Goal: Task Accomplishment & Management: Manage account settings

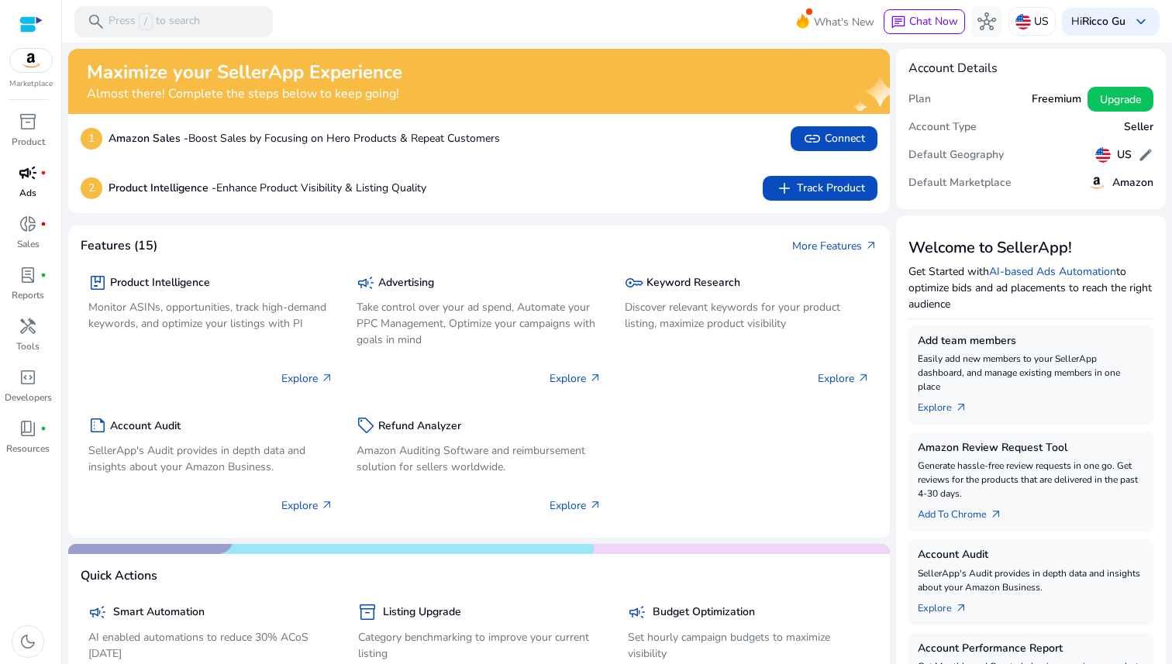
click at [29, 193] on p "Ads" at bounding box center [27, 193] width 17 height 14
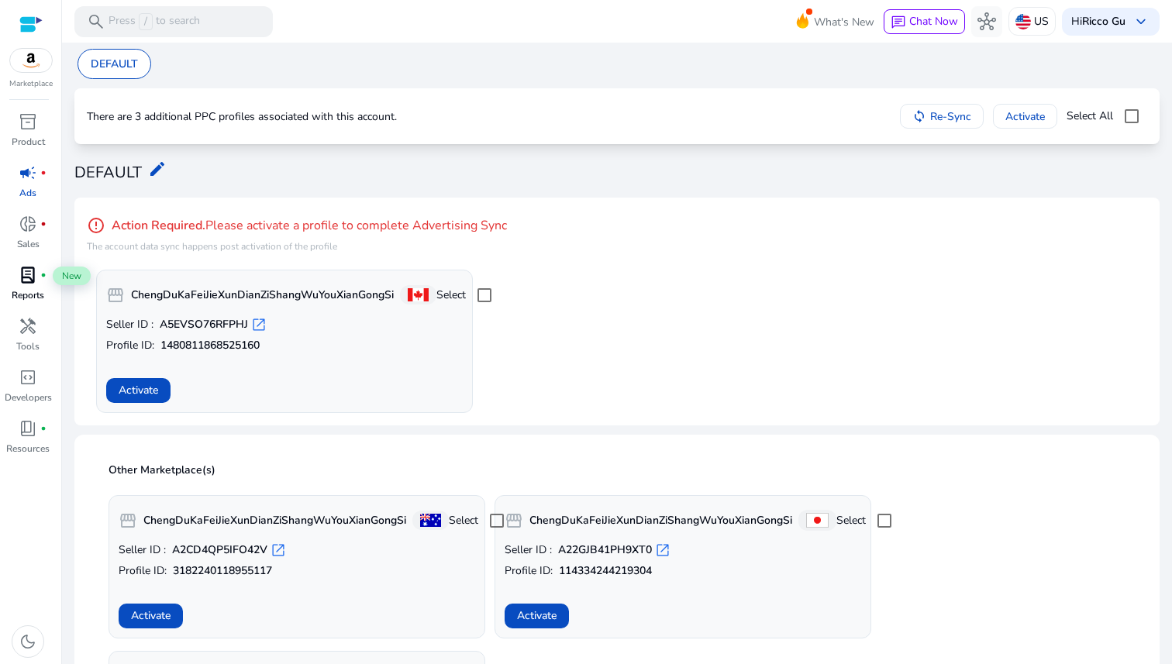
click at [32, 280] on span "lab_profile" at bounding box center [28, 275] width 19 height 19
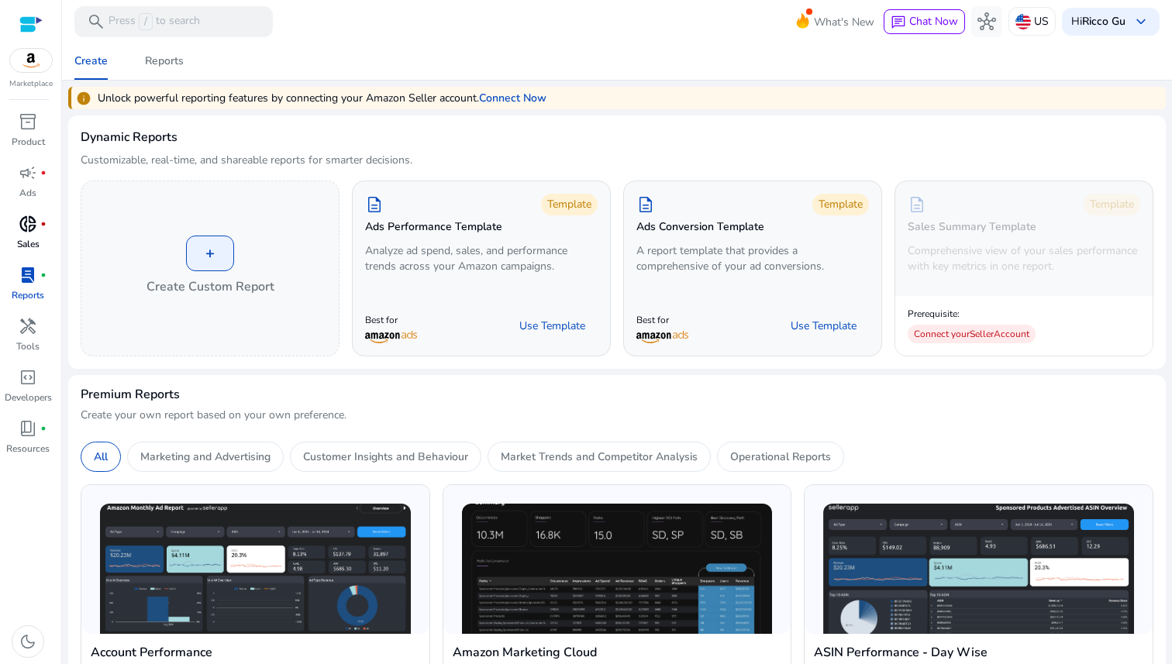
click at [35, 236] on div "donut_small fiber_manual_record" at bounding box center [27, 224] width 43 height 25
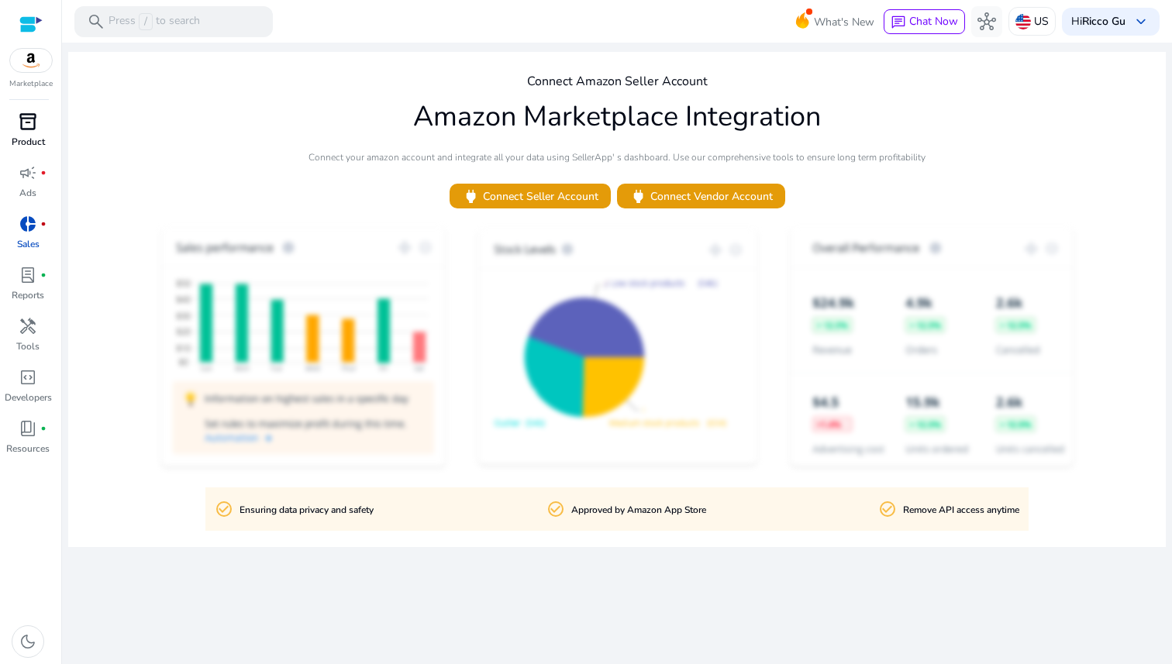
click at [26, 130] on span "inventory_2" at bounding box center [28, 121] width 19 height 19
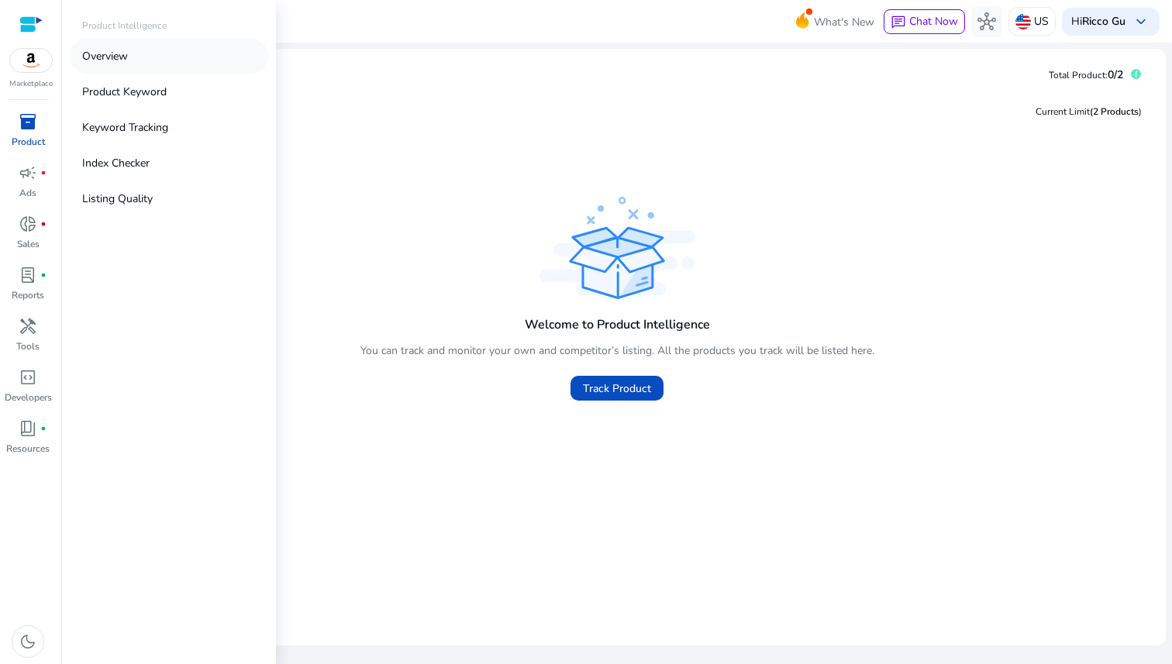
click at [108, 63] on p "Overview" at bounding box center [105, 56] width 46 height 16
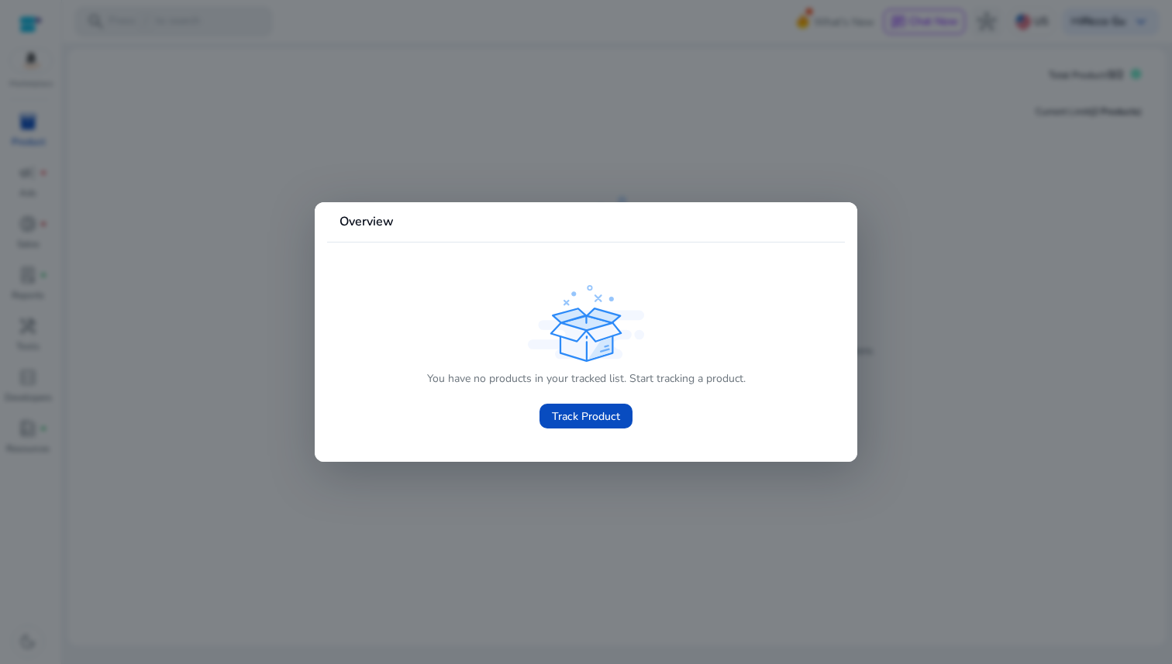
click at [415, 170] on div at bounding box center [586, 332] width 1172 height 664
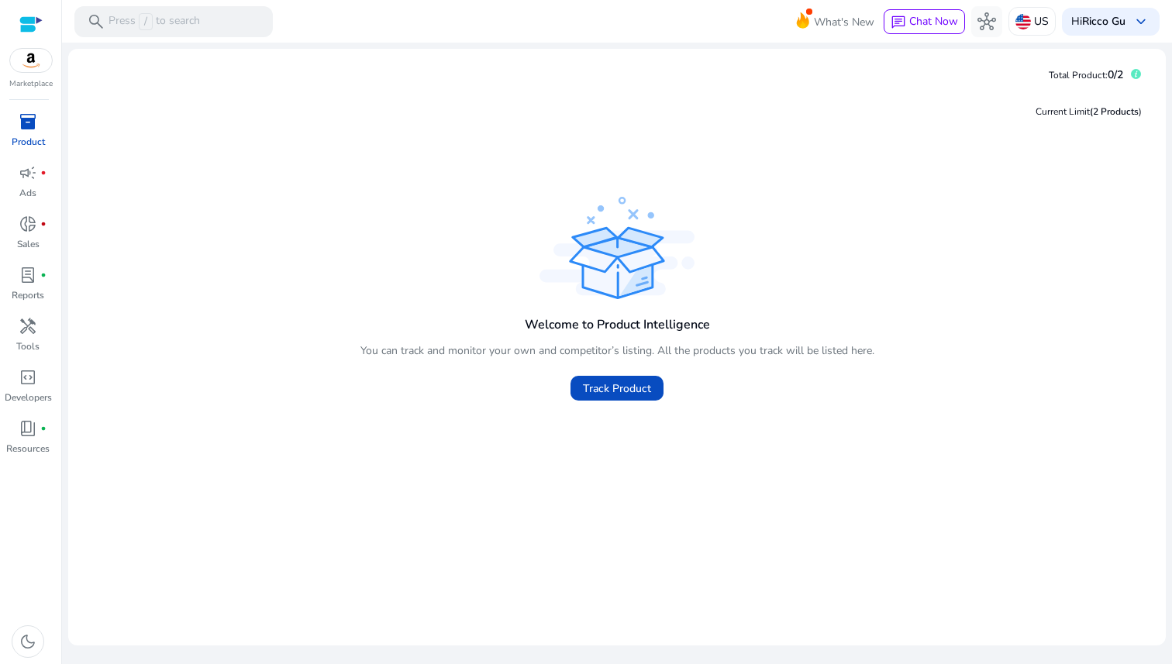
click at [43, 65] on img at bounding box center [31, 60] width 42 height 23
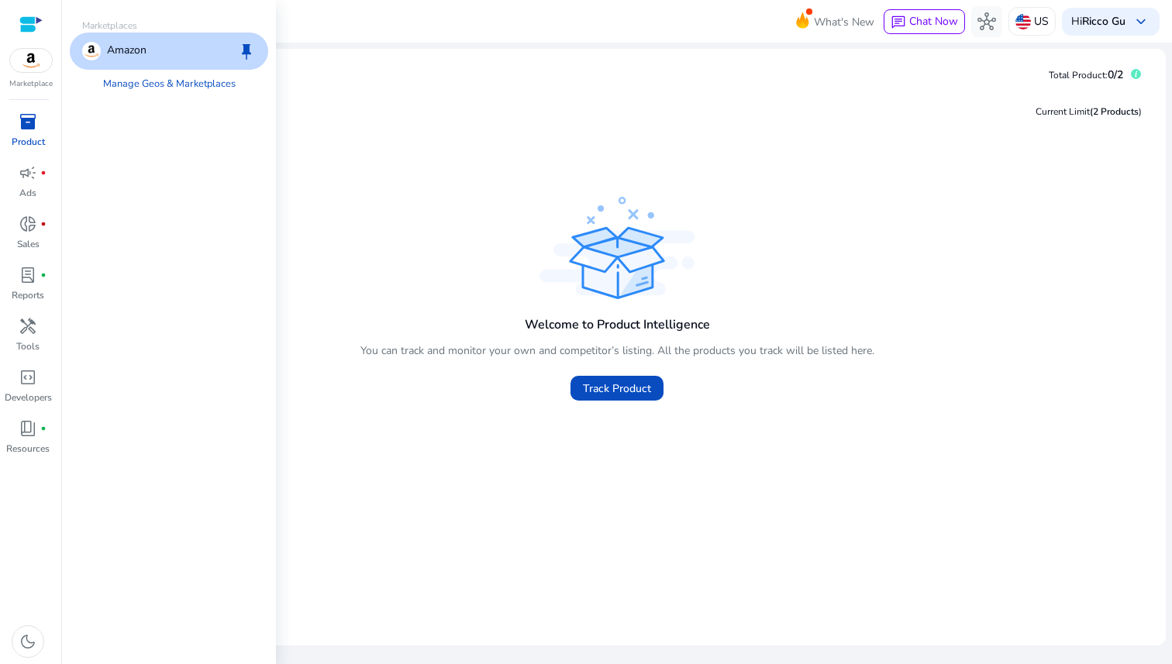
click at [95, 39] on div "Amazon keep" at bounding box center [169, 51] width 198 height 37
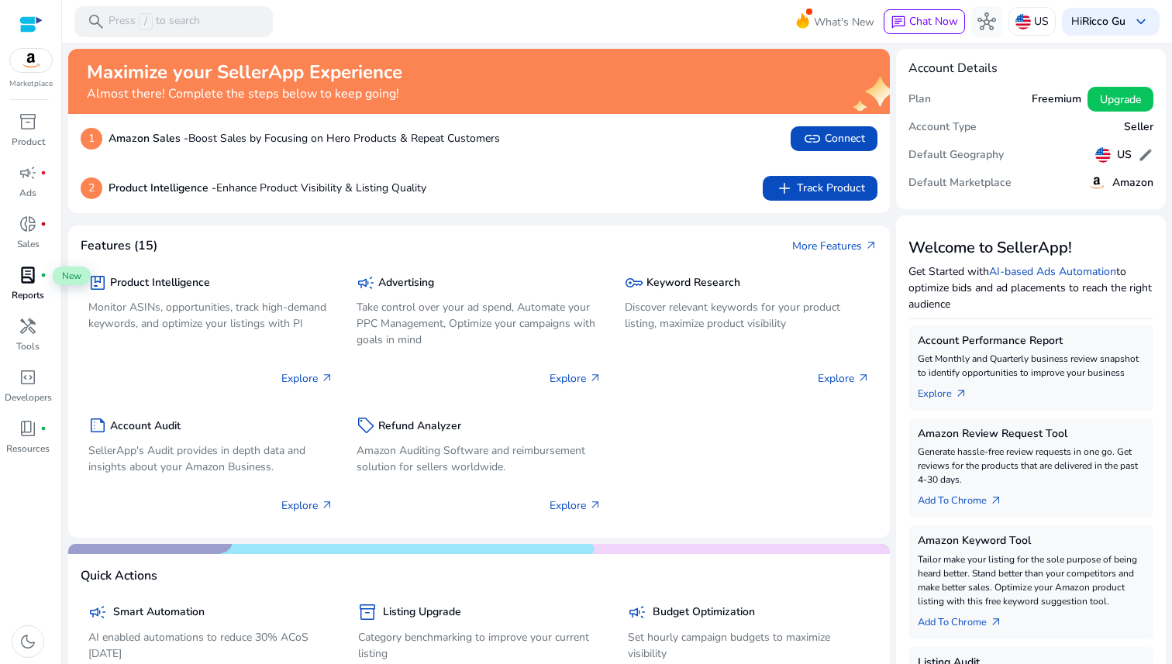
click at [29, 284] on span "lab_profile" at bounding box center [28, 275] width 19 height 19
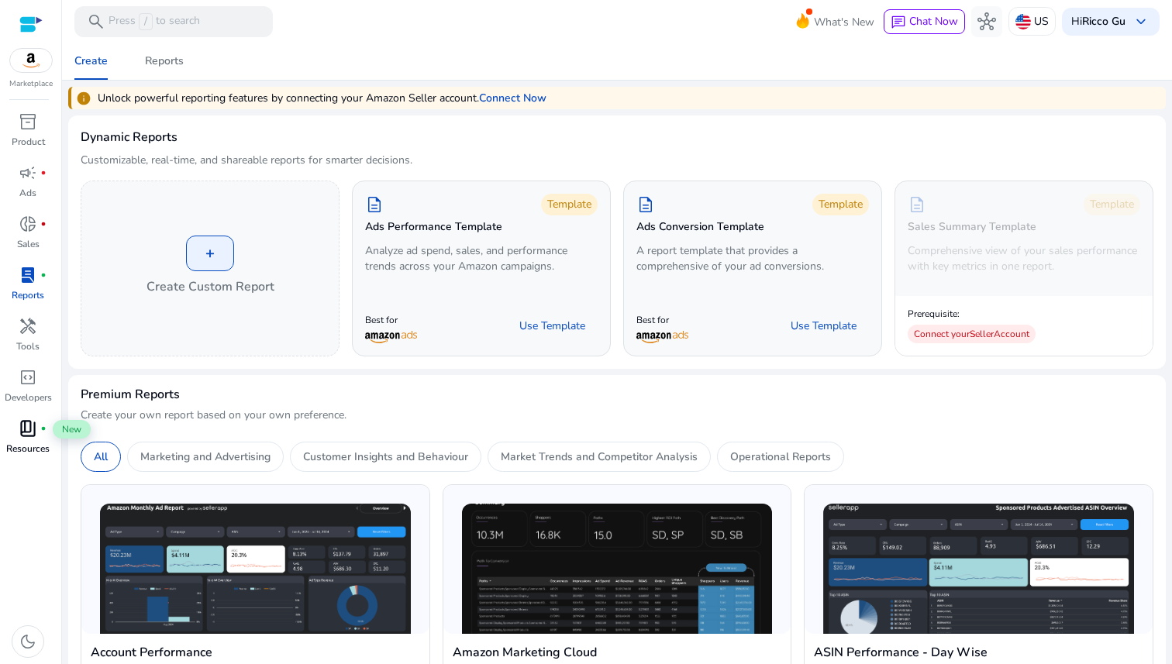
click at [33, 433] on span "book_4" at bounding box center [28, 428] width 19 height 19
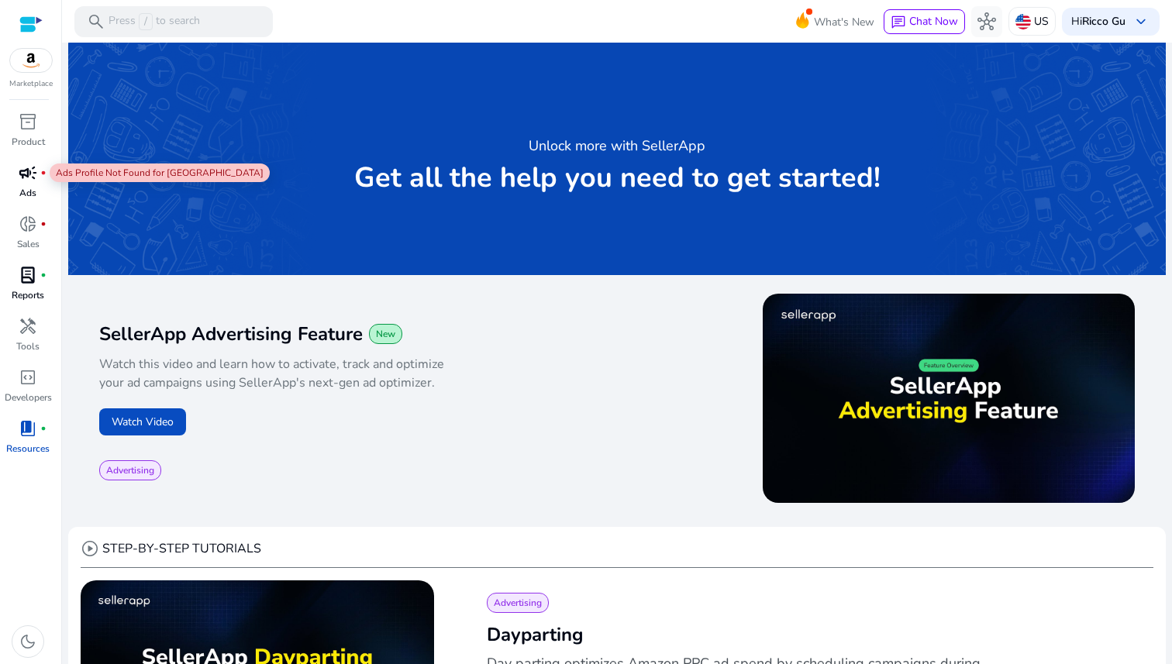
click at [19, 167] on span "campaign" at bounding box center [28, 173] width 19 height 19
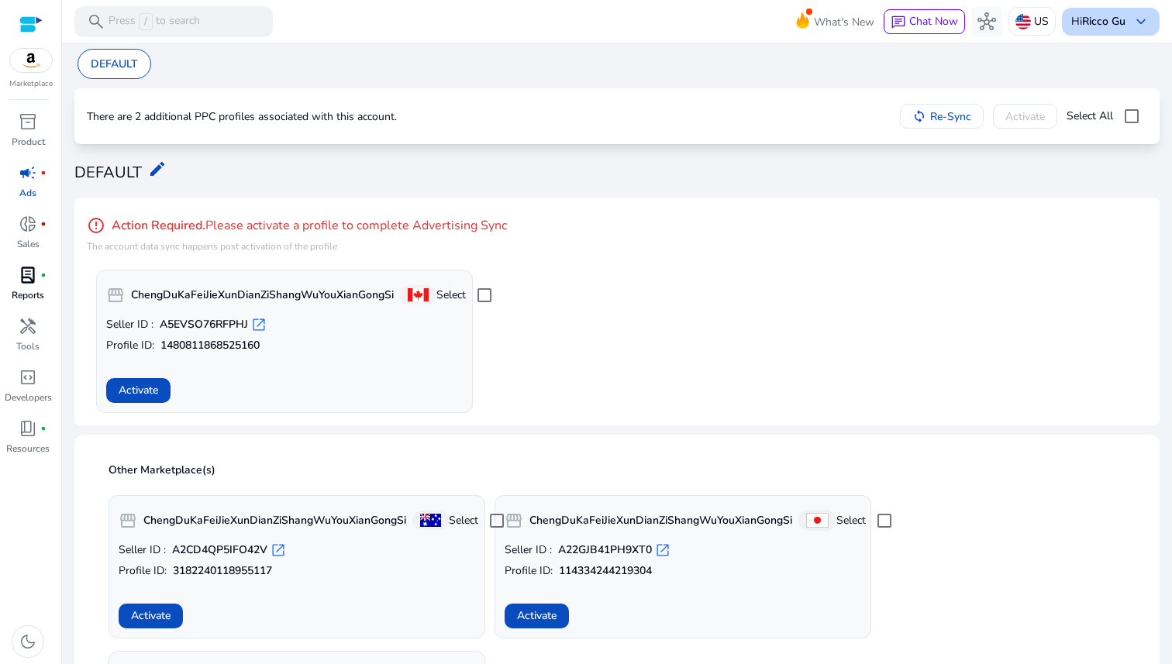
click at [1072, 29] on div "Hi Ricco Gu keyboard_arrow_down" at bounding box center [1111, 22] width 98 height 28
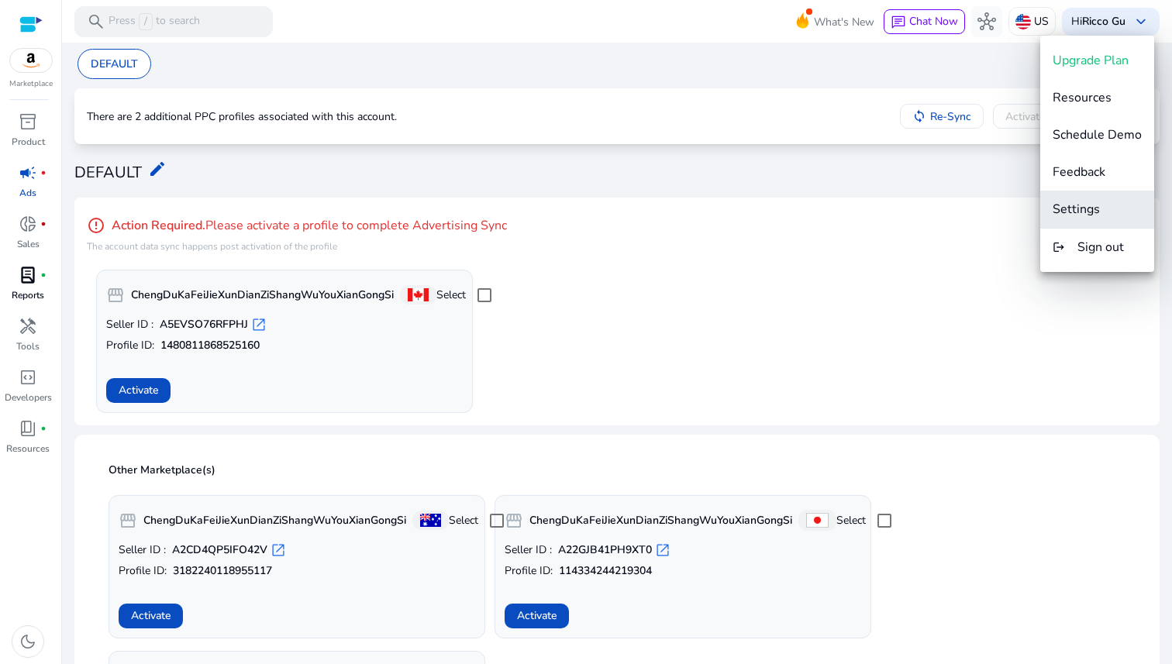
click at [1088, 205] on span "Settings" at bounding box center [1076, 209] width 47 height 17
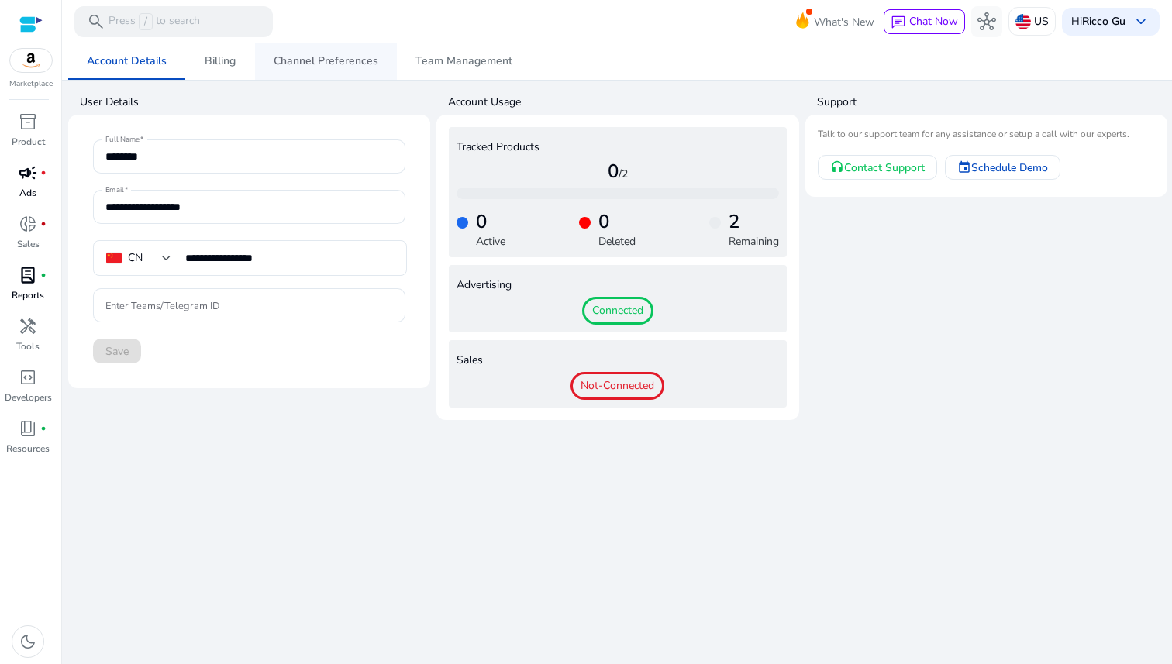
click at [345, 72] on span "Channel Preferences" at bounding box center [326, 61] width 105 height 37
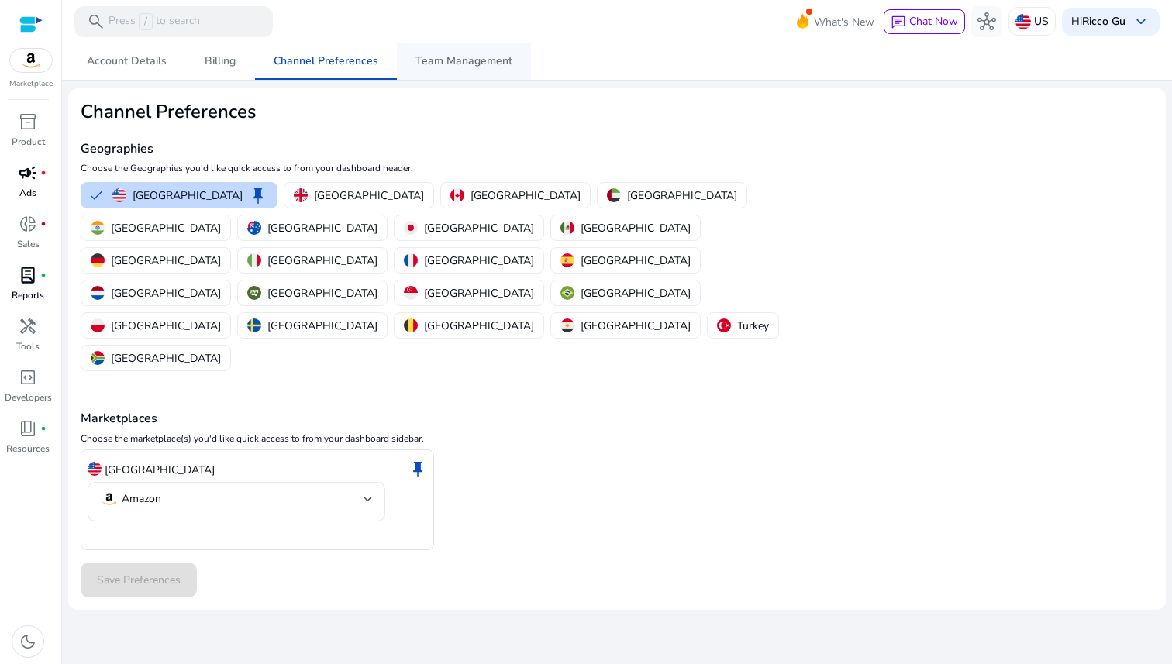
click at [467, 56] on span "Team Management" at bounding box center [463, 61] width 97 height 11
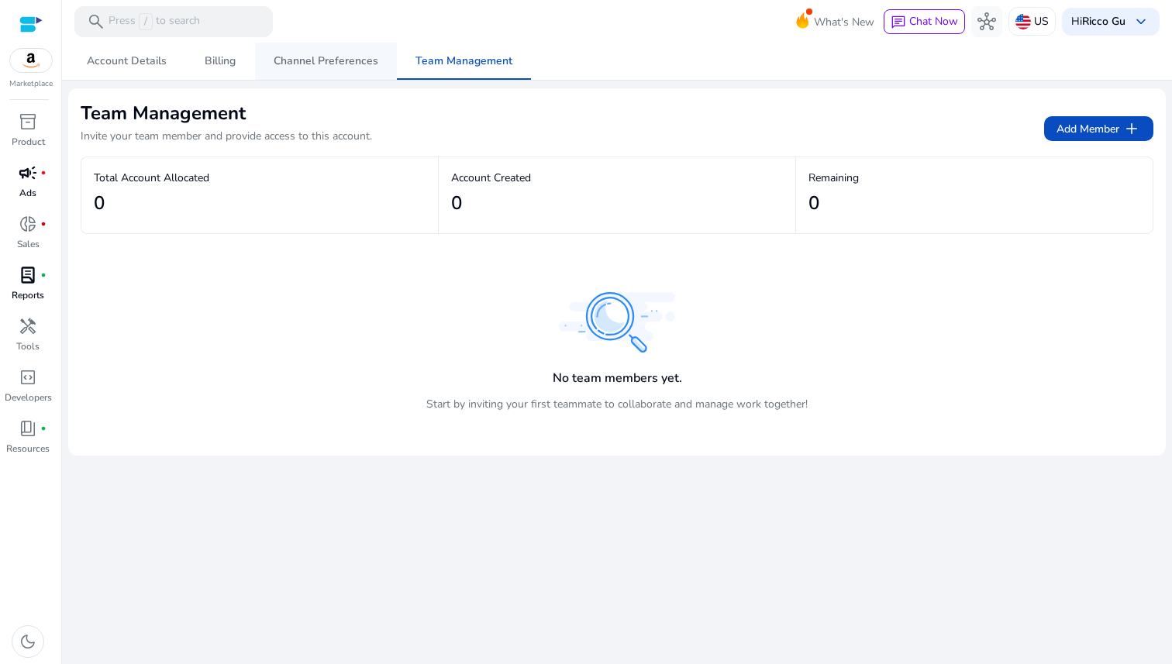
click at [353, 60] on span "Channel Preferences" at bounding box center [326, 61] width 105 height 11
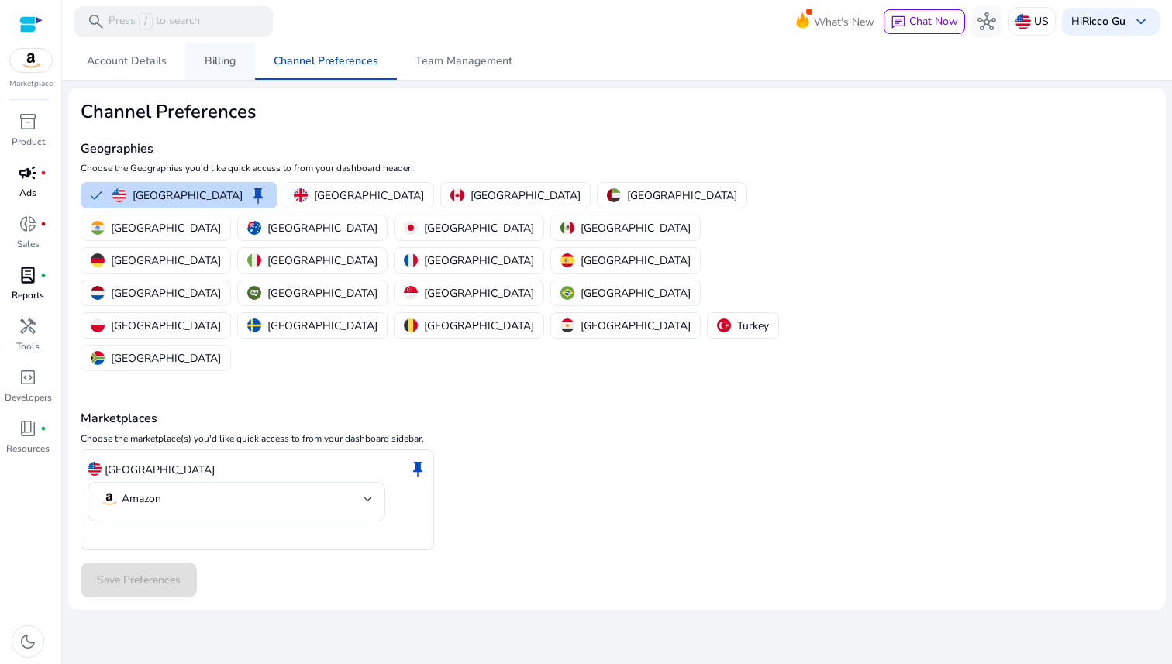
click at [239, 57] on link "Billing" at bounding box center [220, 61] width 70 height 37
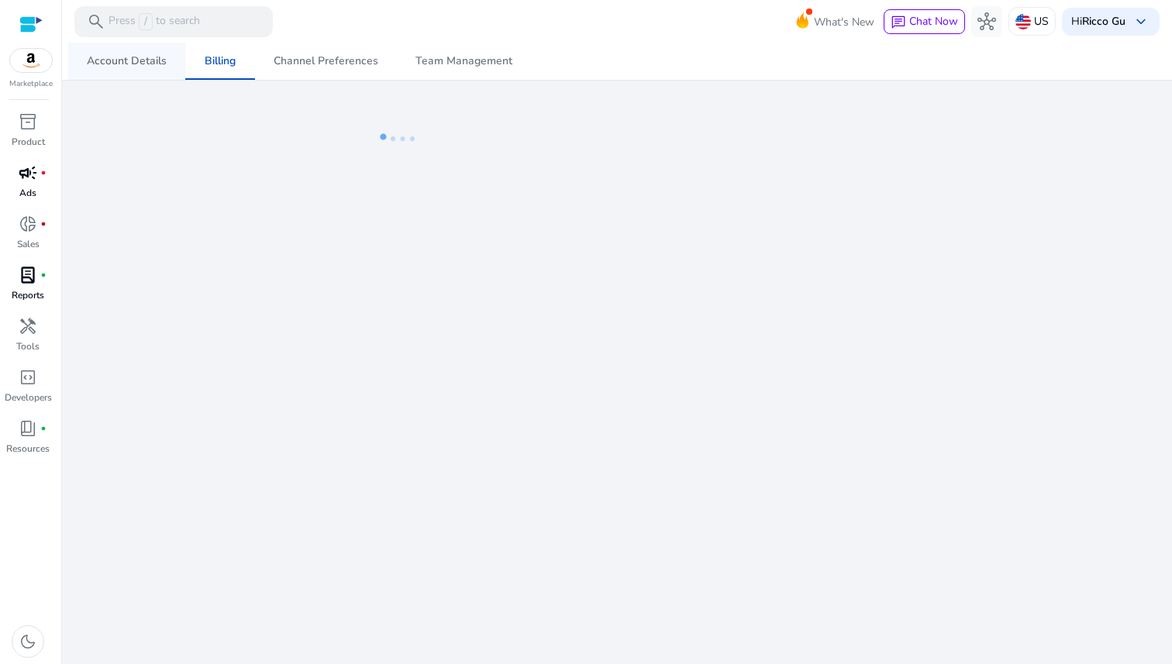
click at [122, 64] on span "Account Details" at bounding box center [127, 61] width 80 height 11
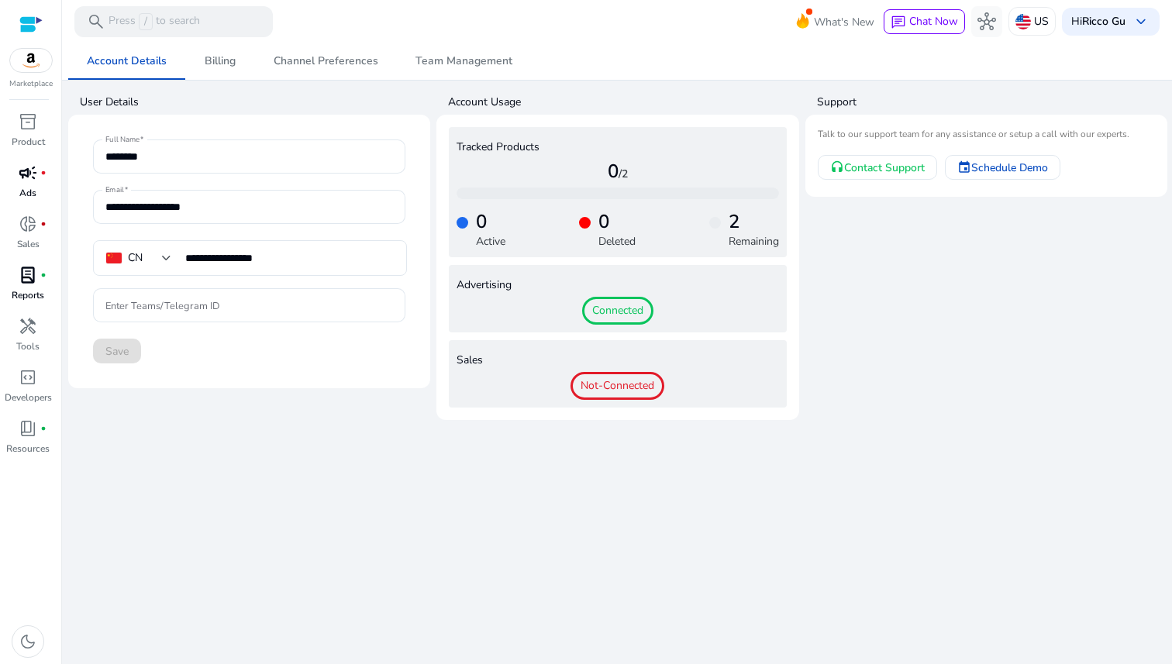
click at [28, 27] on div at bounding box center [30, 25] width 23 height 18
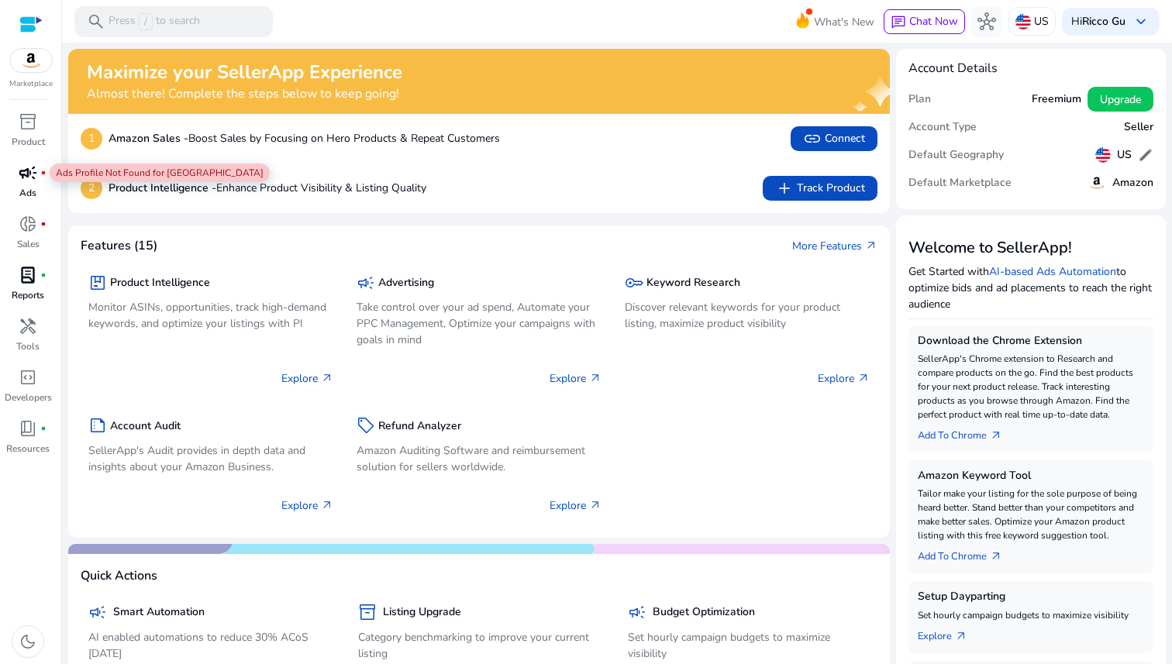
click at [36, 182] on span "campaign" at bounding box center [28, 173] width 19 height 19
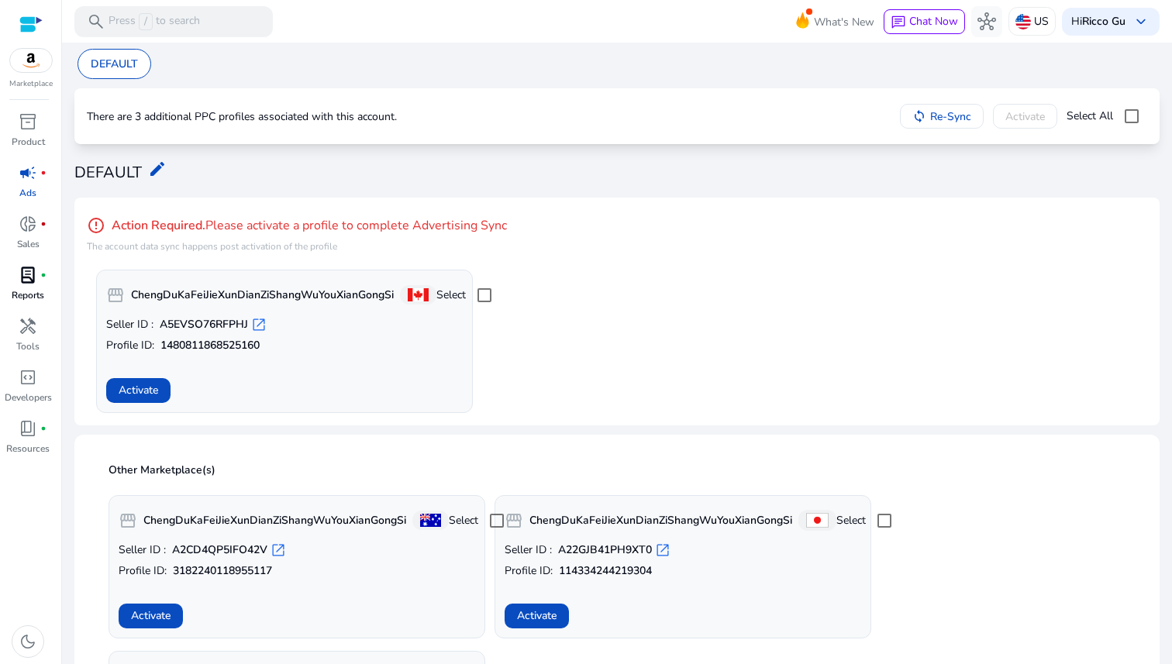
click at [724, 295] on app-activate-profile-box "storefront ChengDuKaFeiJieXunDianZiShangWuYouXianGongSi Select Seller ID : A5EV…" at bounding box center [621, 341] width 1051 height 143
click at [144, 388] on span "Activate" at bounding box center [139, 390] width 40 height 16
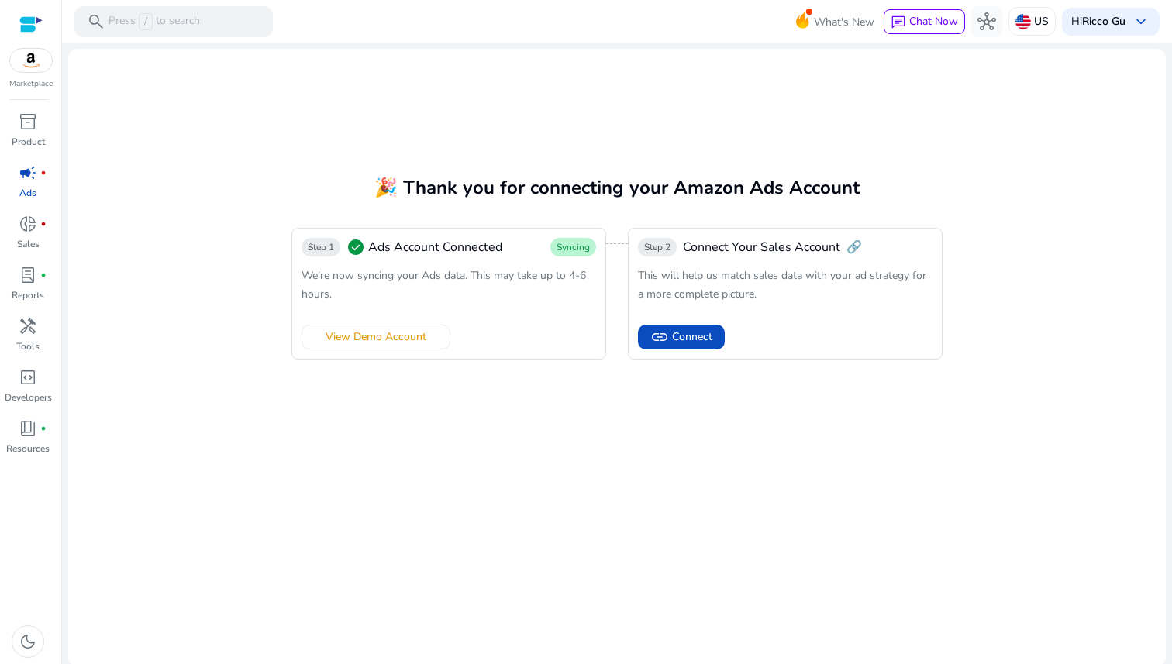
scroll to position [2, 0]
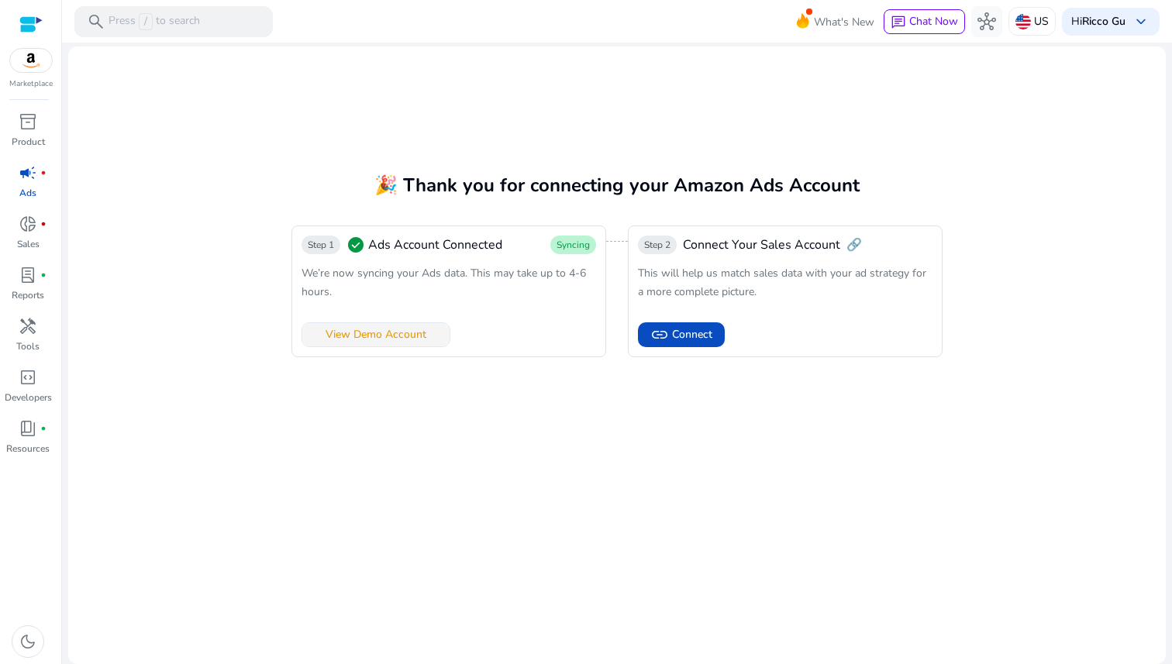
click at [415, 330] on span "View Demo Account" at bounding box center [376, 334] width 101 height 16
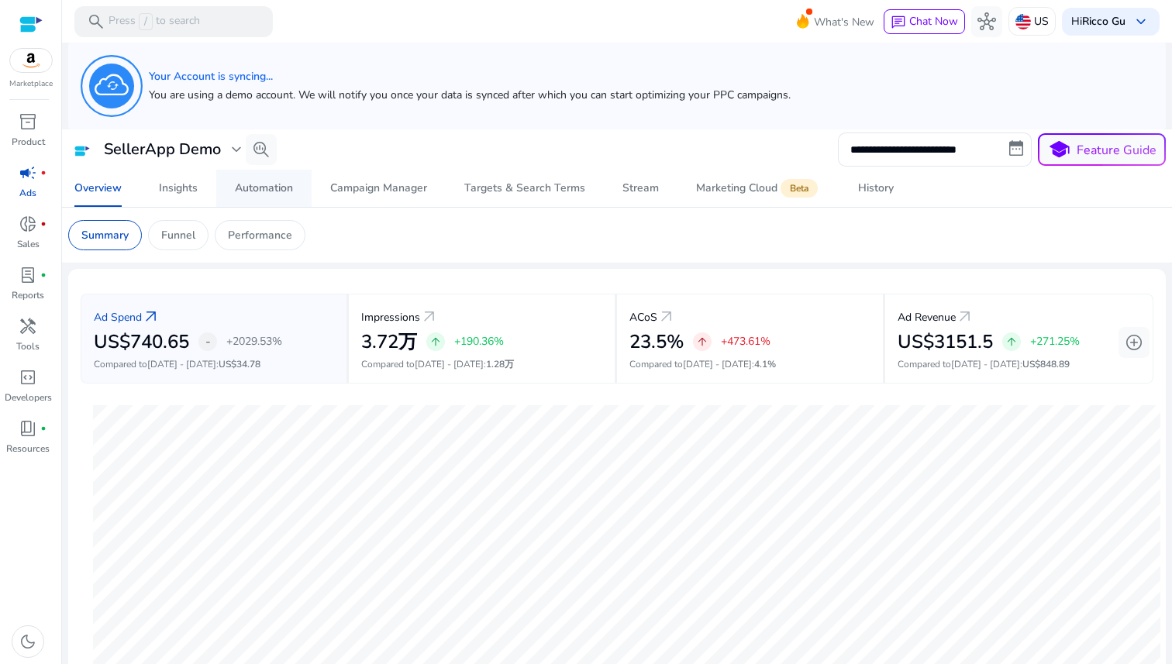
click at [278, 198] on span "Automation" at bounding box center [264, 188] width 58 height 37
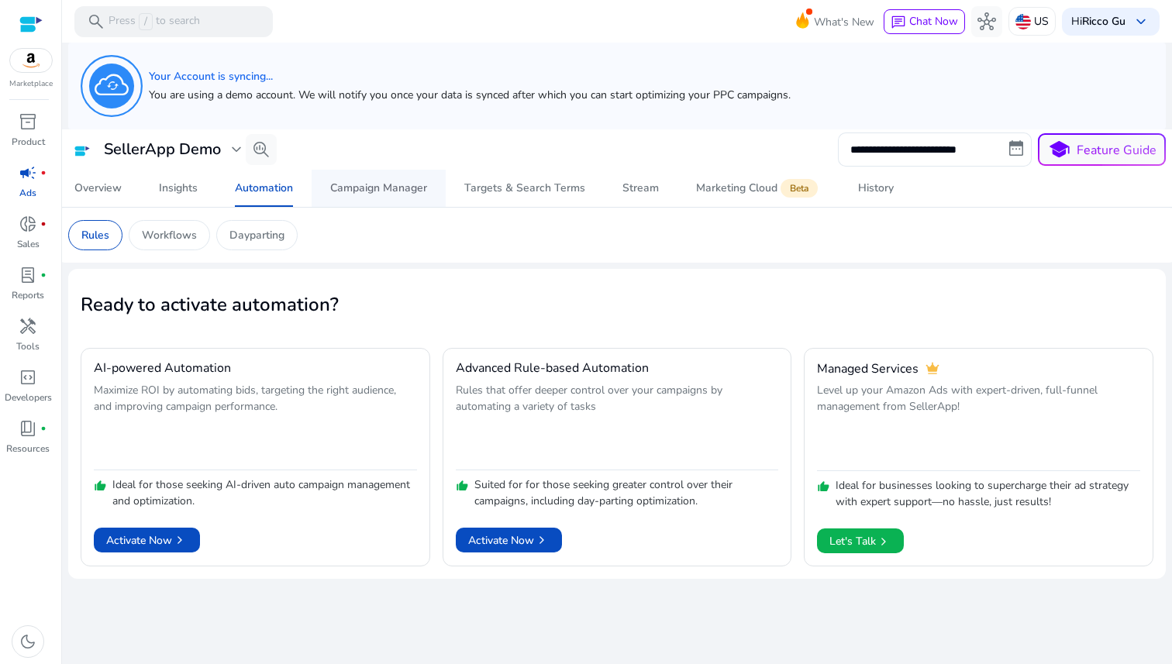
click at [391, 194] on div "Campaign Manager" at bounding box center [378, 188] width 97 height 11
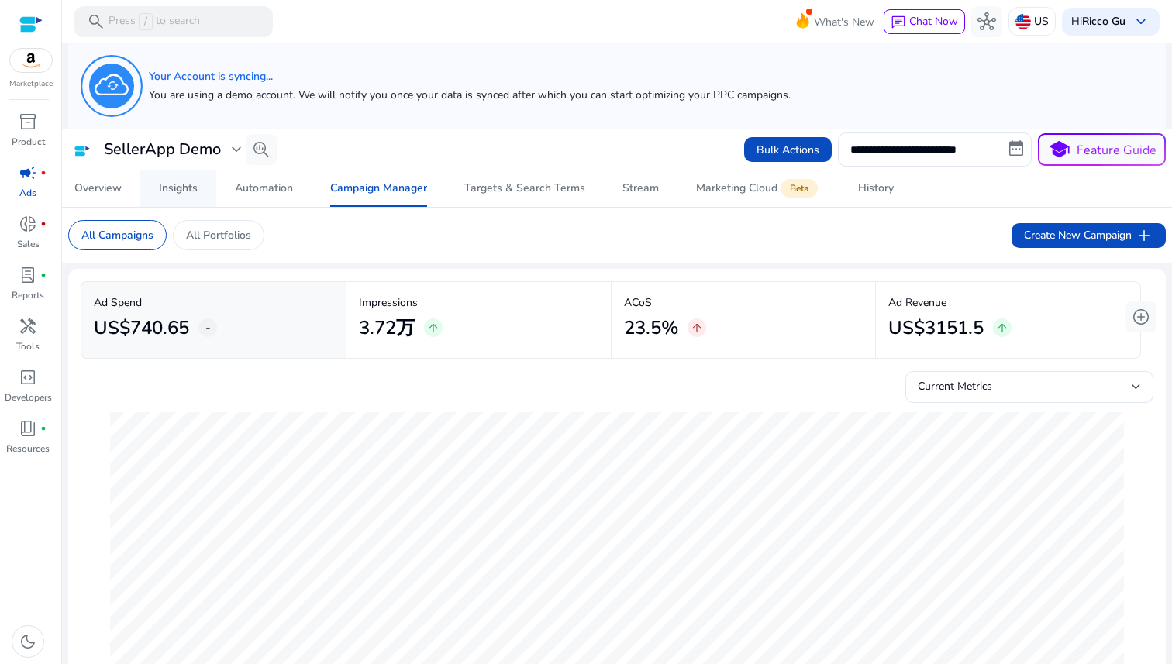
click at [167, 190] on div "Insights" at bounding box center [178, 188] width 39 height 11
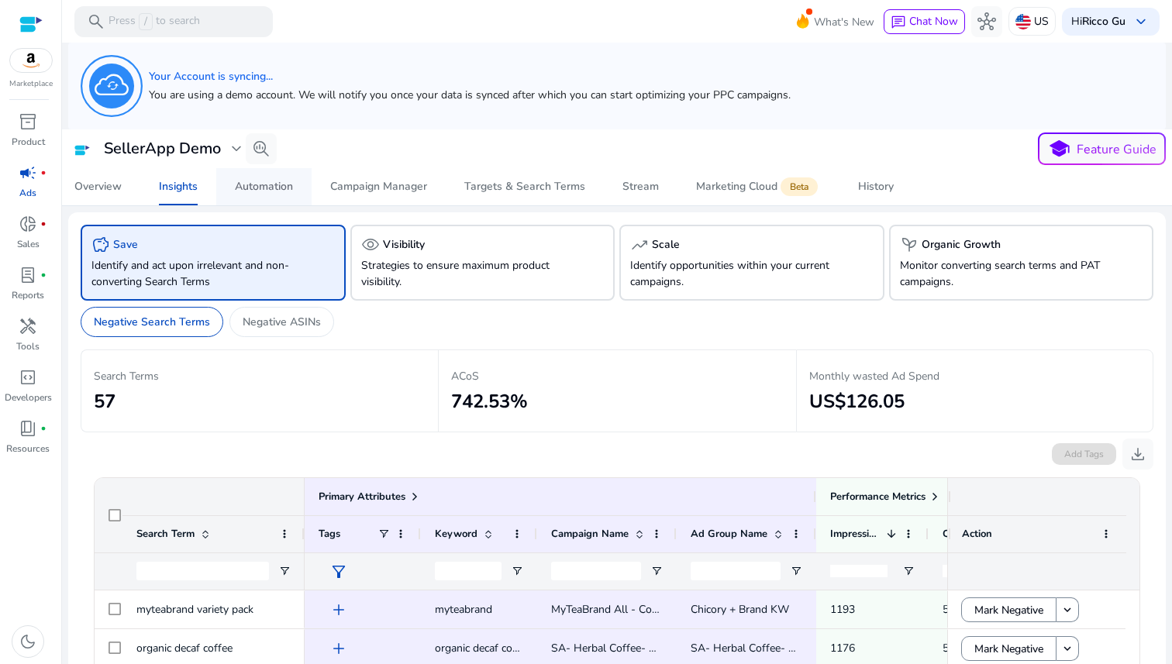
click at [287, 188] on div "Automation" at bounding box center [264, 186] width 58 height 11
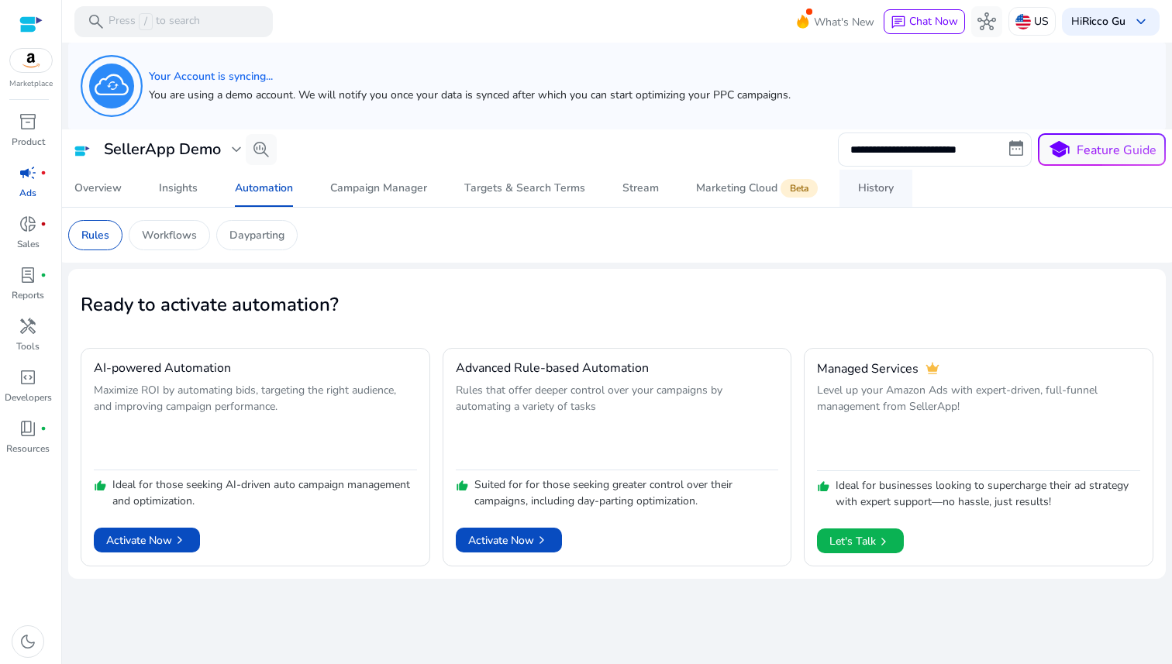
click at [862, 190] on div "History" at bounding box center [876, 188] width 36 height 11
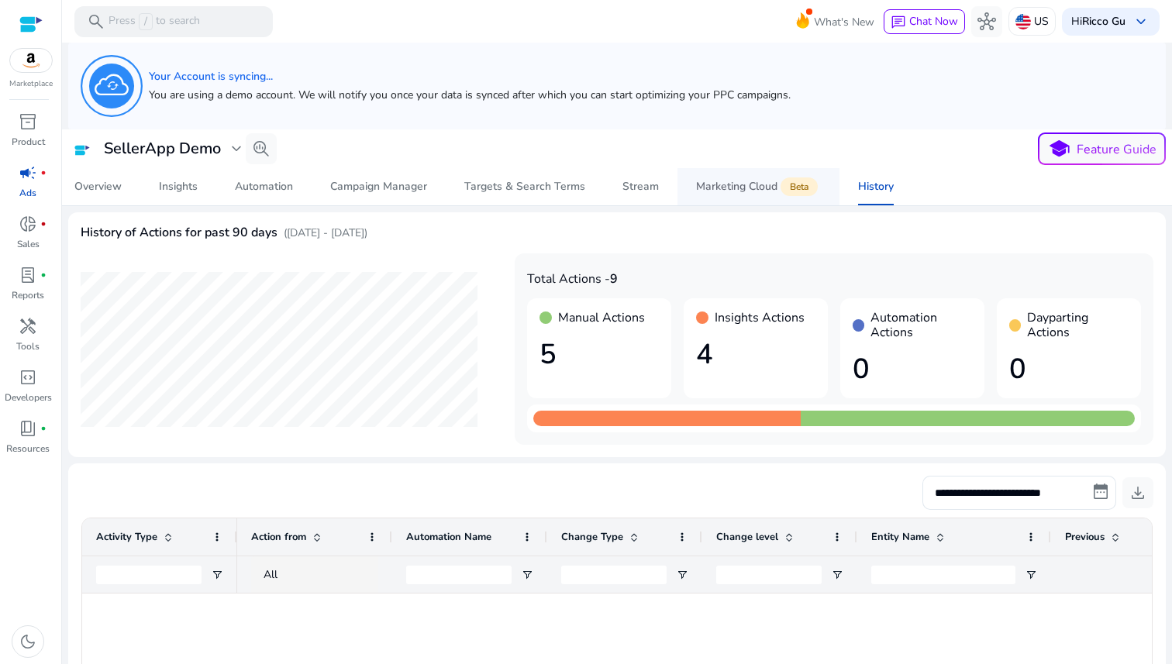
click at [722, 194] on span "Marketing Cloud Beta" at bounding box center [758, 186] width 125 height 37
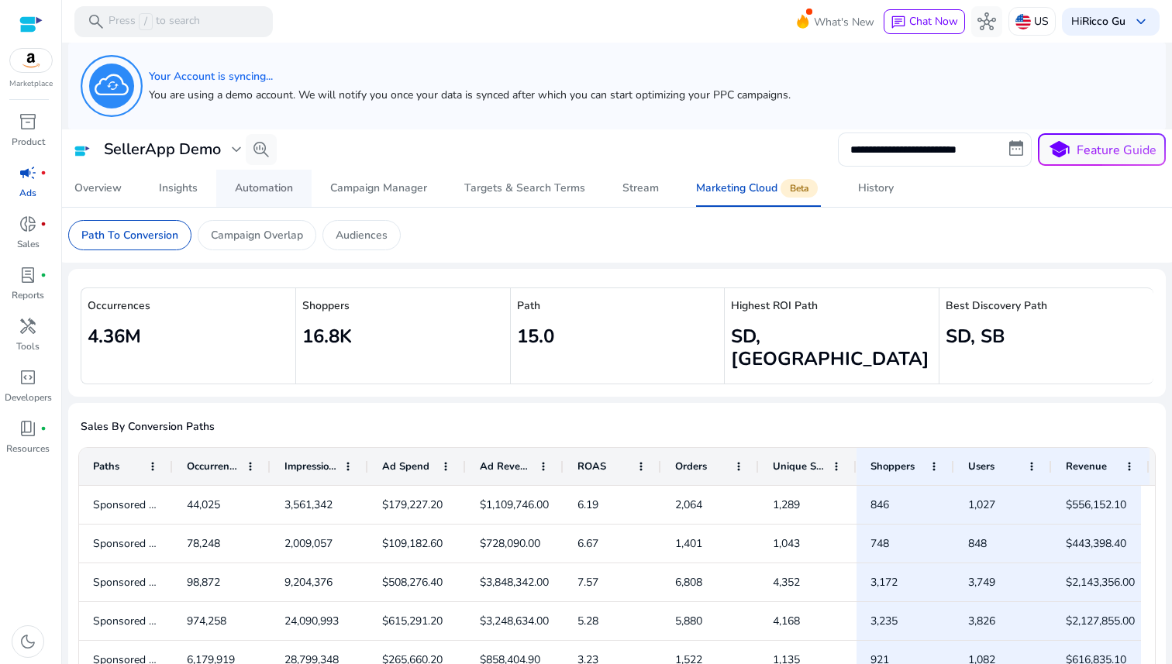
click at [275, 191] on div "Automation" at bounding box center [264, 188] width 58 height 11
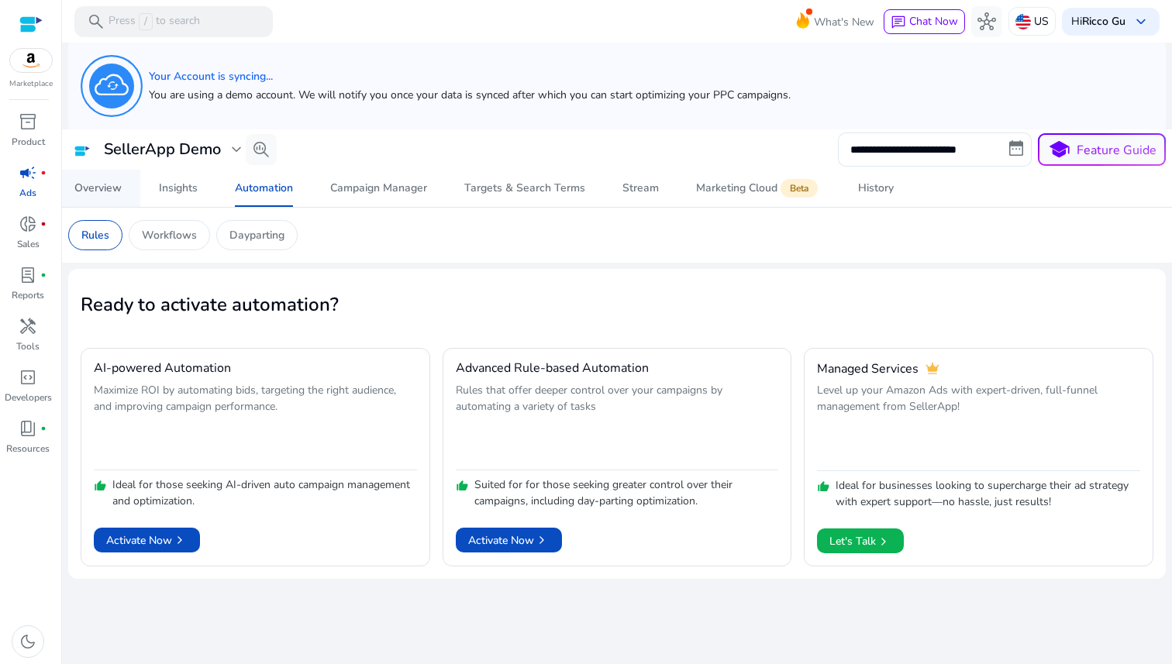
click at [90, 187] on div "Overview" at bounding box center [97, 188] width 47 height 11
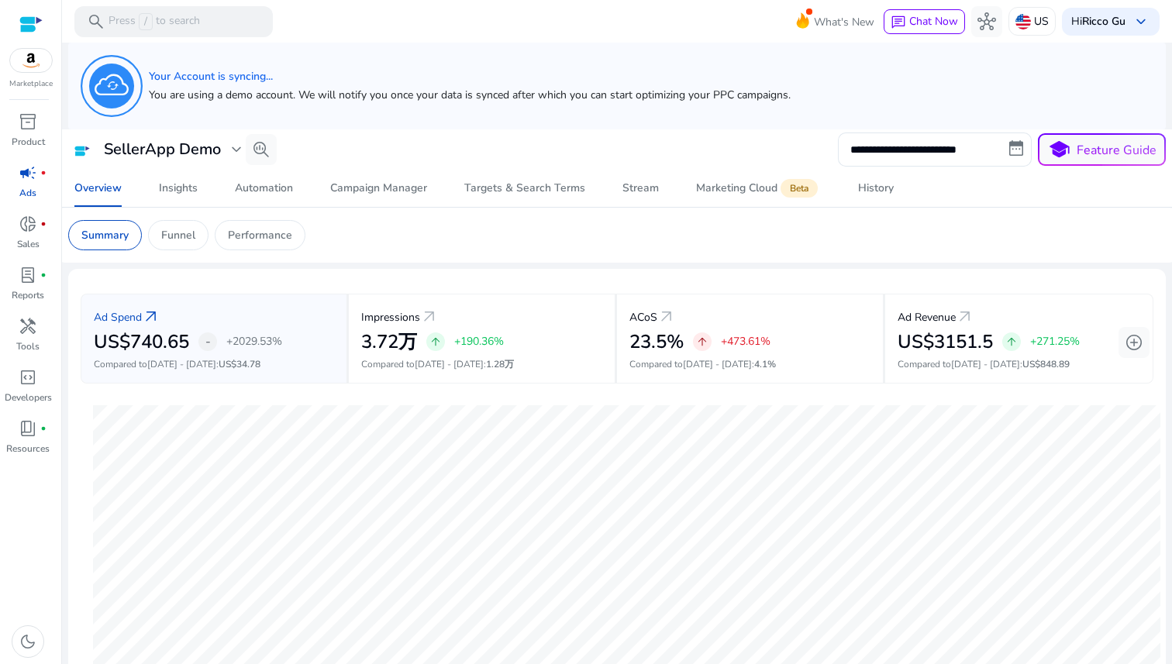
click at [34, 174] on span "campaign" at bounding box center [28, 173] width 19 height 19
click at [233, 148] on span "expand_more" at bounding box center [236, 149] width 19 height 19
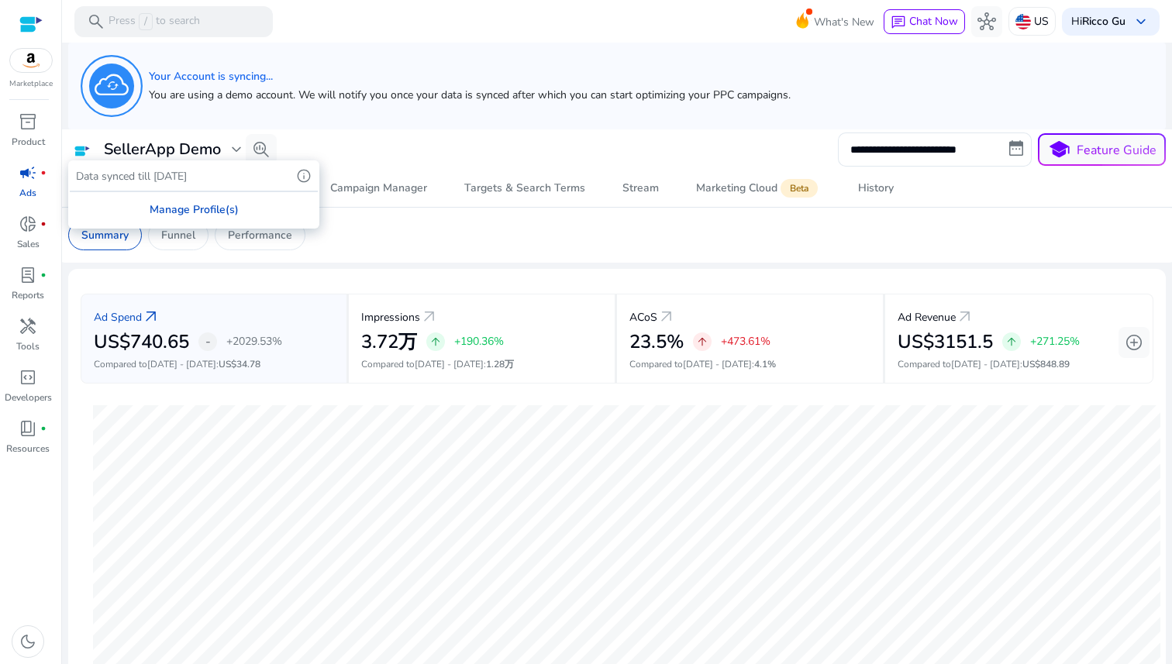
click at [224, 201] on div "Manage Profile(s)" at bounding box center [194, 209] width 248 height 35
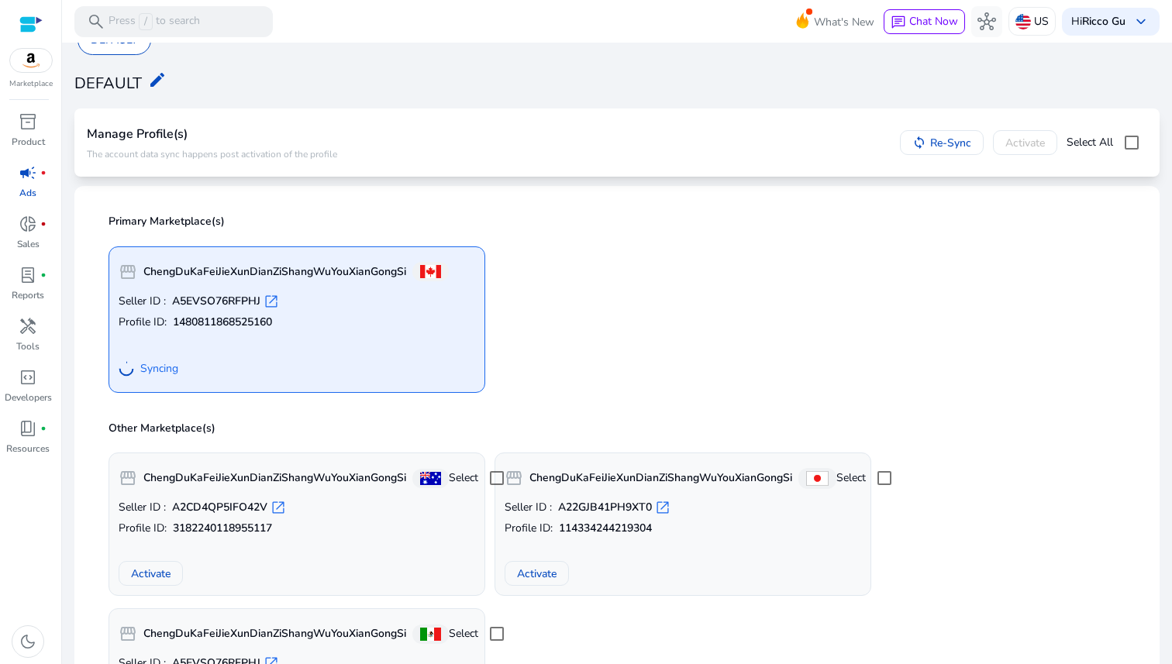
scroll to position [18, 0]
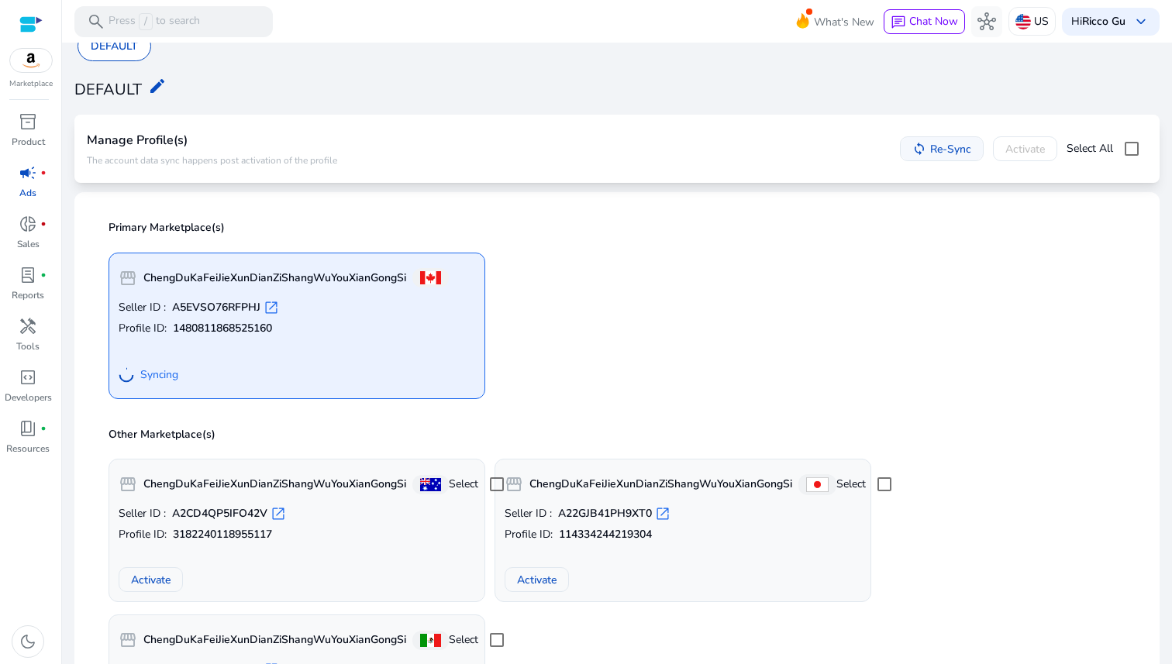
click at [904, 162] on span at bounding box center [942, 148] width 82 height 37
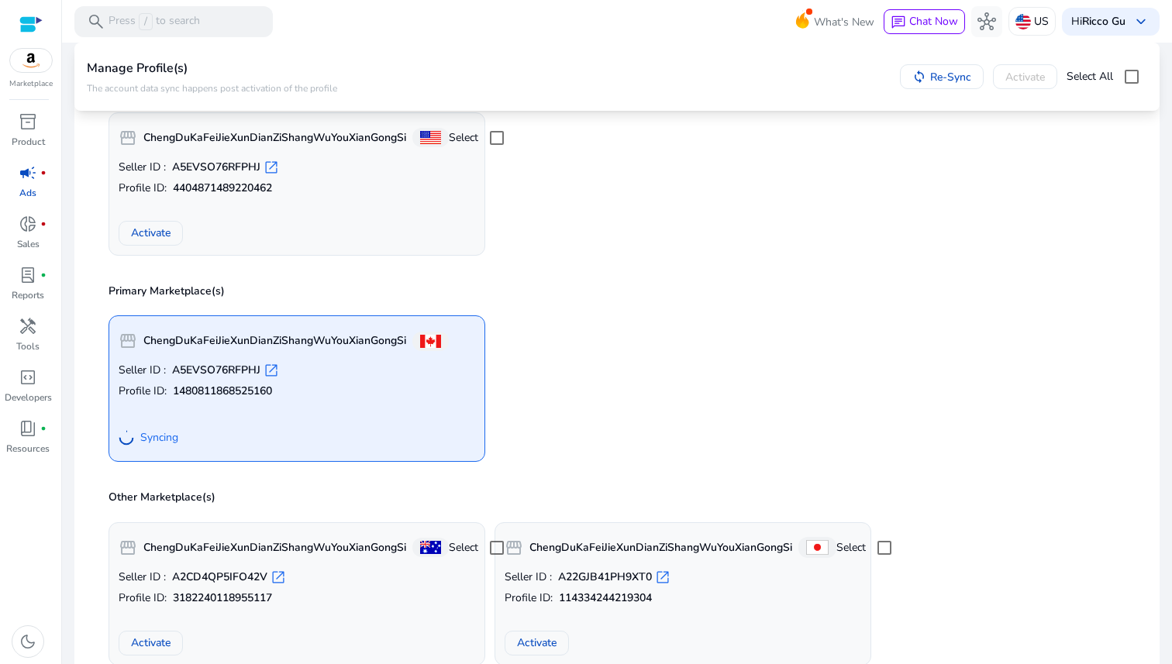
scroll to position [130, 0]
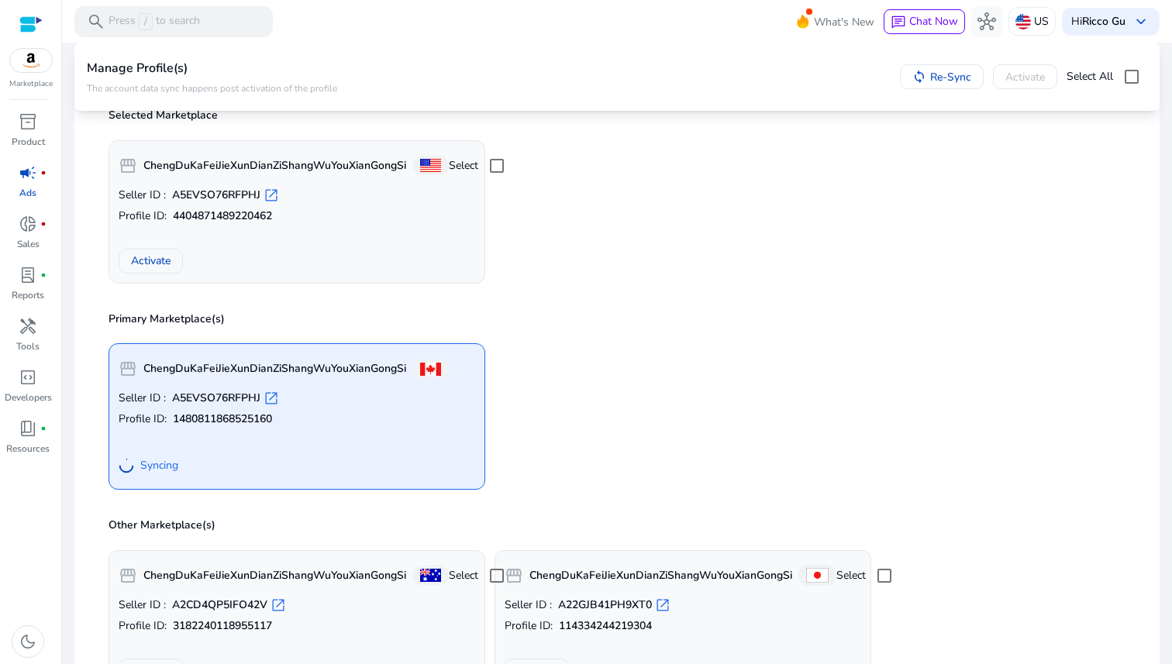
click at [156, 461] on span "Syncing" at bounding box center [159, 466] width 38 height 16
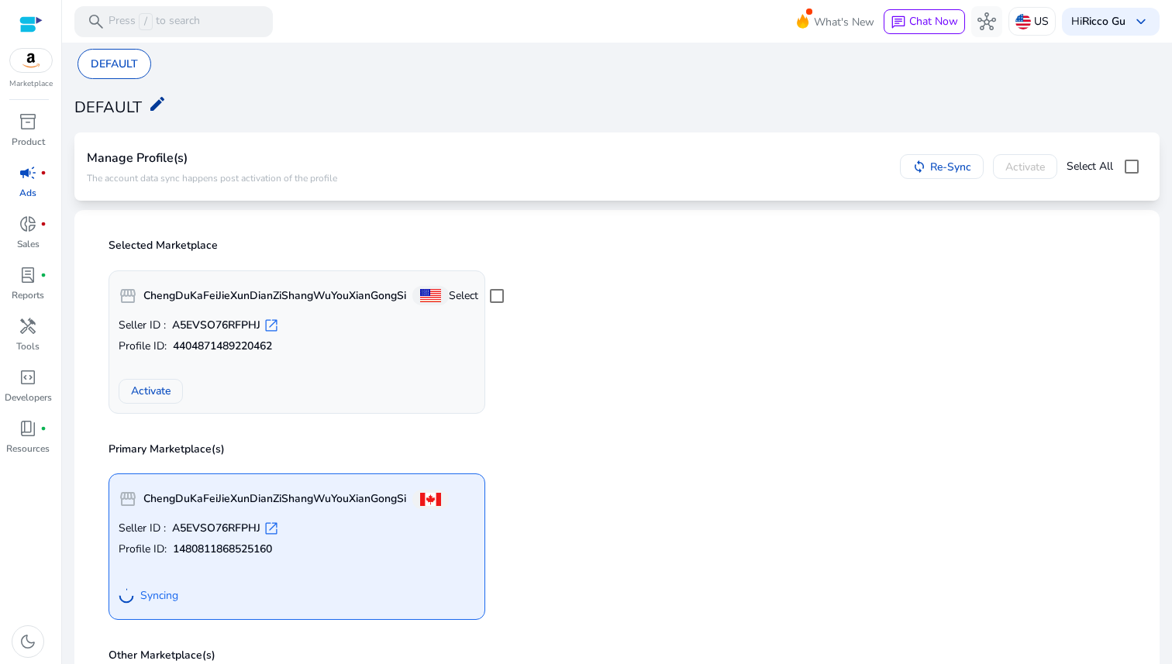
click at [158, 113] on mat-icon "edit" at bounding box center [157, 104] width 19 height 19
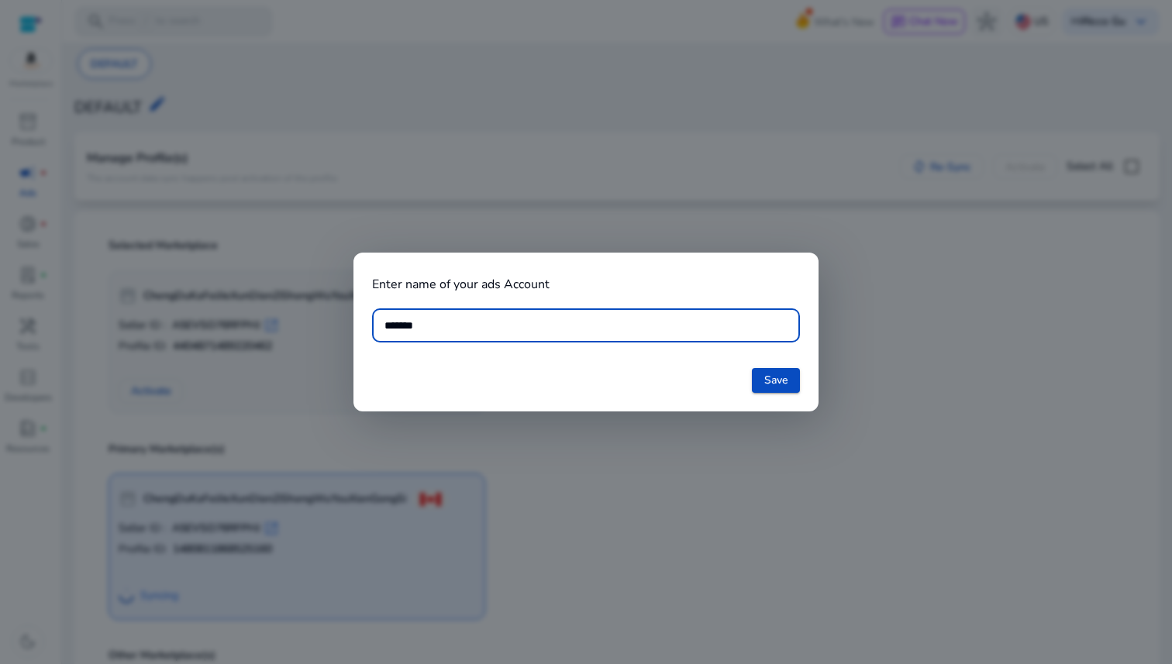
click at [781, 462] on div at bounding box center [586, 332] width 1172 height 664
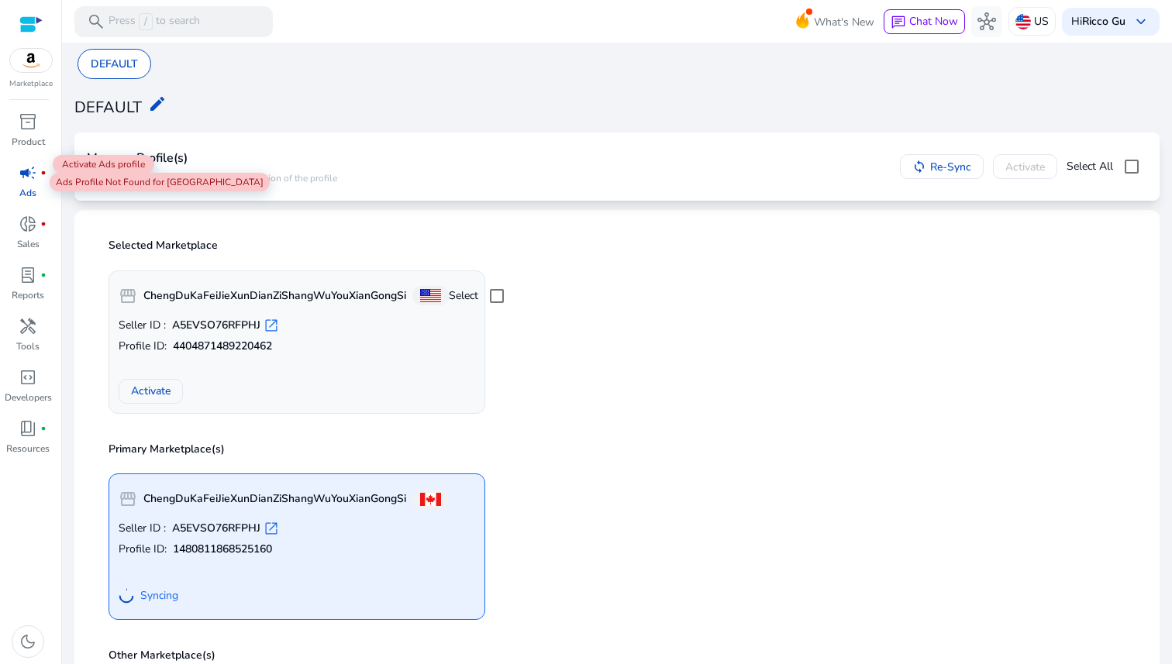
click at [35, 182] on span "campaign" at bounding box center [28, 173] width 19 height 19
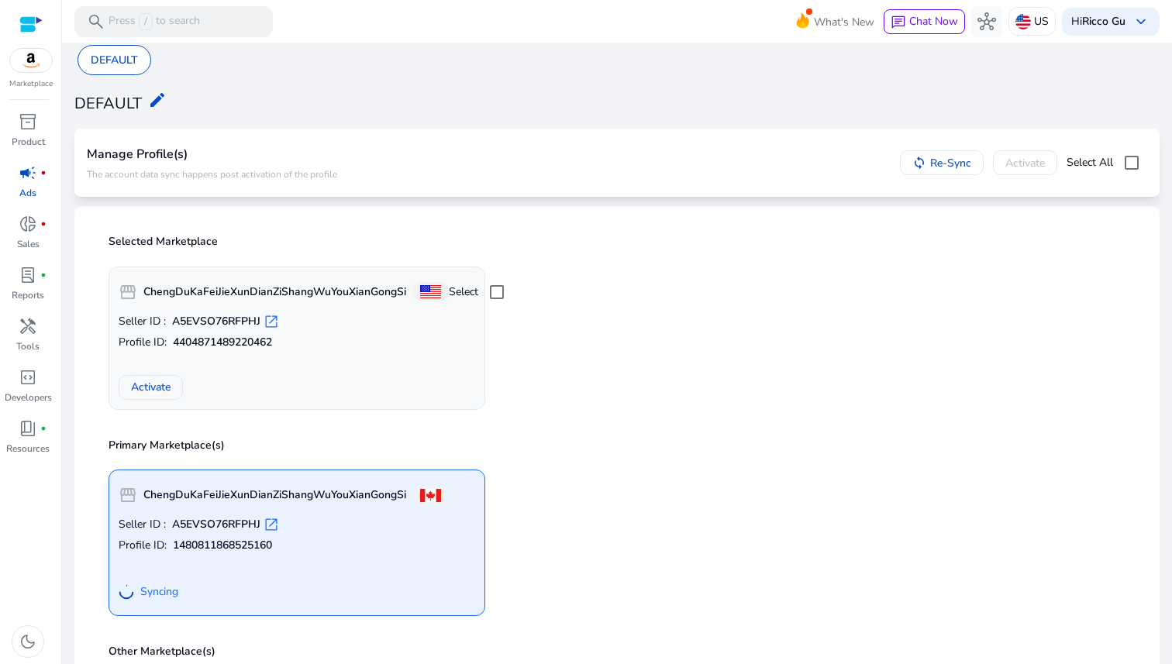
scroll to position [0, 0]
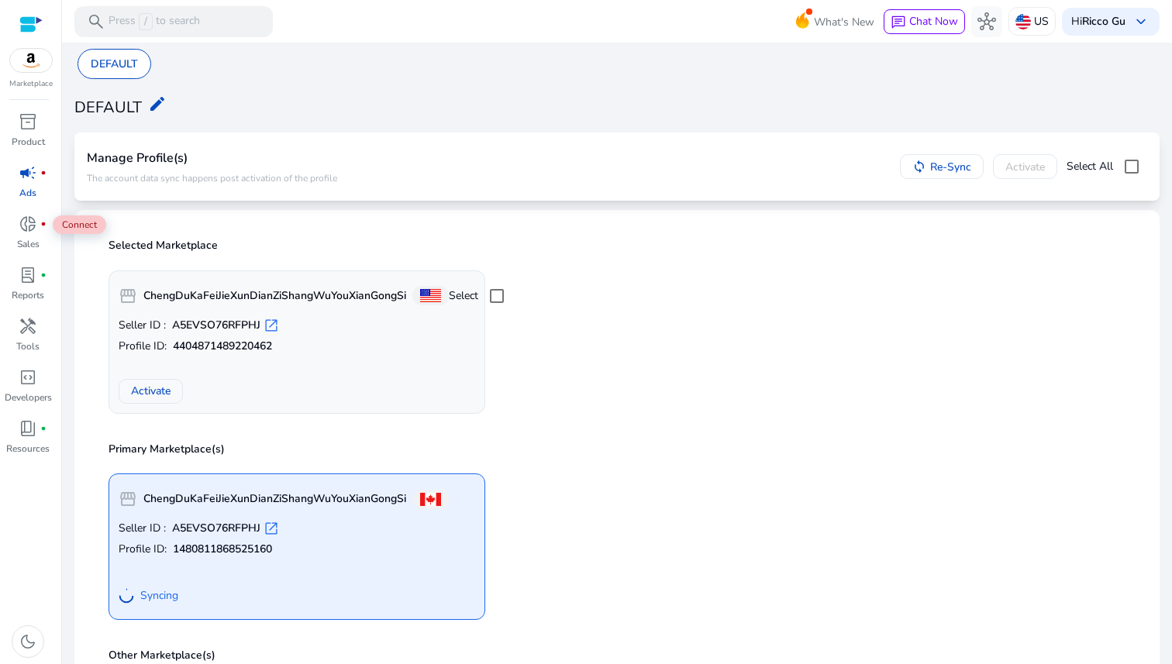
click at [34, 180] on span "campaign" at bounding box center [28, 173] width 19 height 19
click at [977, 19] on span "hub" at bounding box center [986, 21] width 19 height 19
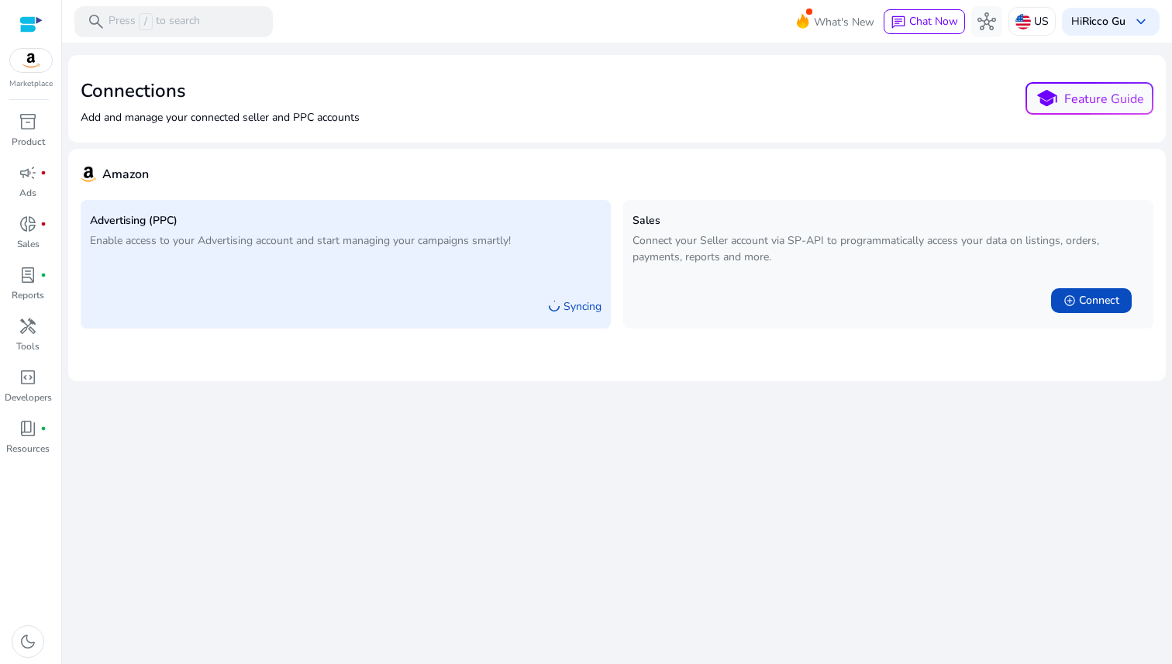
click at [532, 277] on div "Advertising (PPC) Enable access to your Advertising account and start managing …" at bounding box center [346, 264] width 530 height 129
click at [34, 182] on span "campaign" at bounding box center [28, 173] width 19 height 19
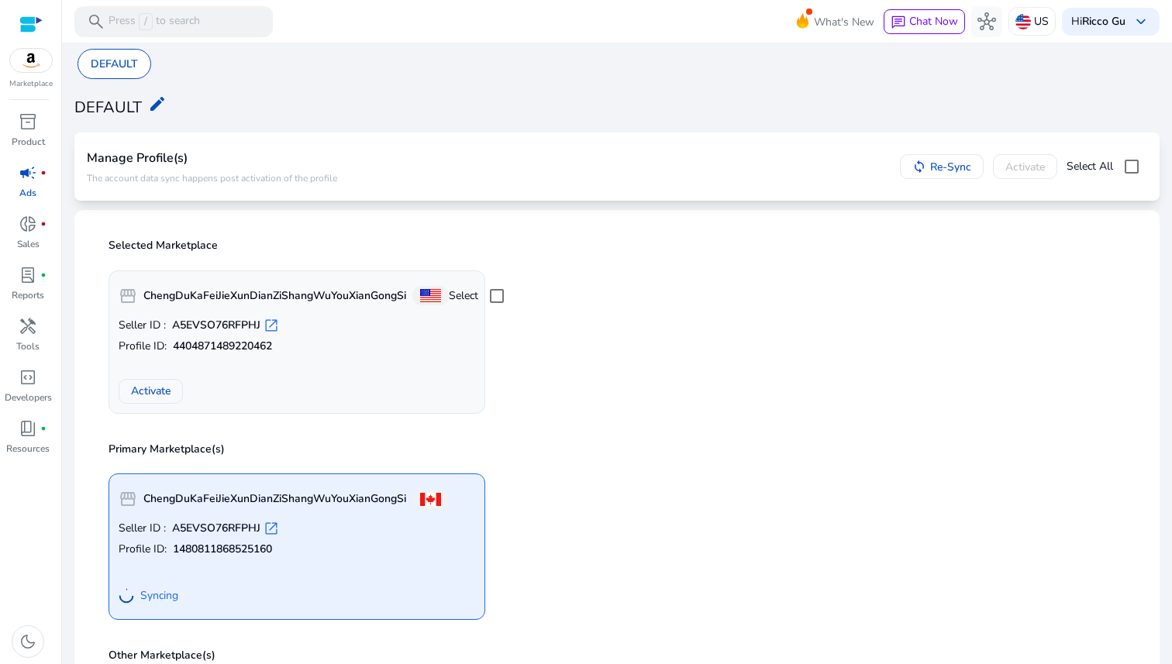
click at [226, 534] on b "A5EVSO76RFPHJ" at bounding box center [216, 529] width 88 height 16
click at [172, 181] on p "The account data sync happens post activation of the profile" at bounding box center [212, 178] width 250 height 12
click at [203, 182] on p "The account data sync happens post activation of the profile" at bounding box center [212, 178] width 250 height 12
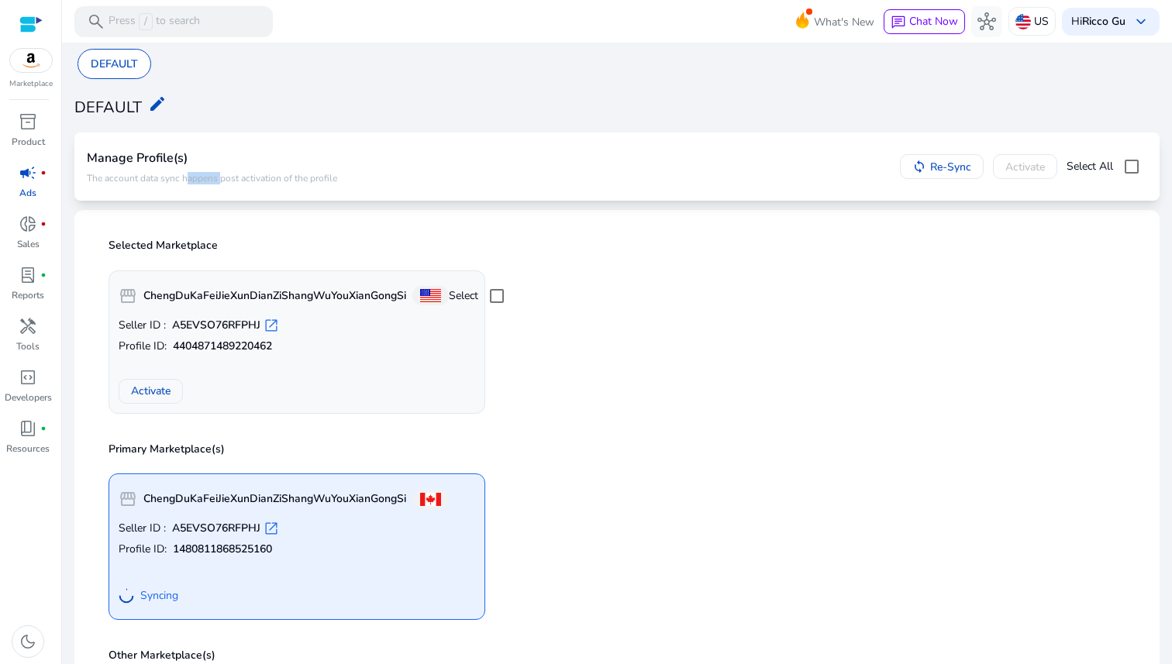
click at [234, 182] on p "The account data sync happens post activation of the profile" at bounding box center [212, 178] width 250 height 12
click at [260, 181] on p "The account data sync happens post activation of the profile" at bounding box center [212, 178] width 250 height 12
click at [332, 181] on p "The account data sync happens post activation of the profile" at bounding box center [212, 178] width 250 height 12
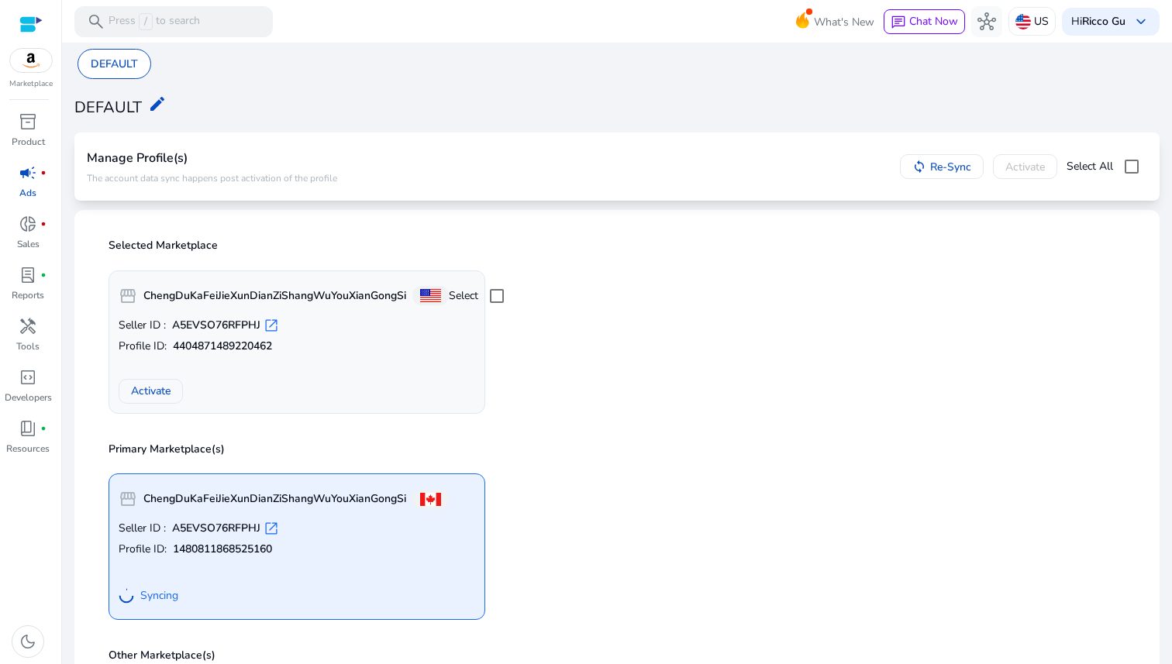
click at [283, 179] on p "The account data sync happens post activation of the profile" at bounding box center [212, 178] width 250 height 12
click at [264, 181] on p "The account data sync happens post activation of the profile" at bounding box center [212, 178] width 250 height 12
click at [211, 183] on p "The account data sync happens post activation of the profile" at bounding box center [212, 178] width 250 height 12
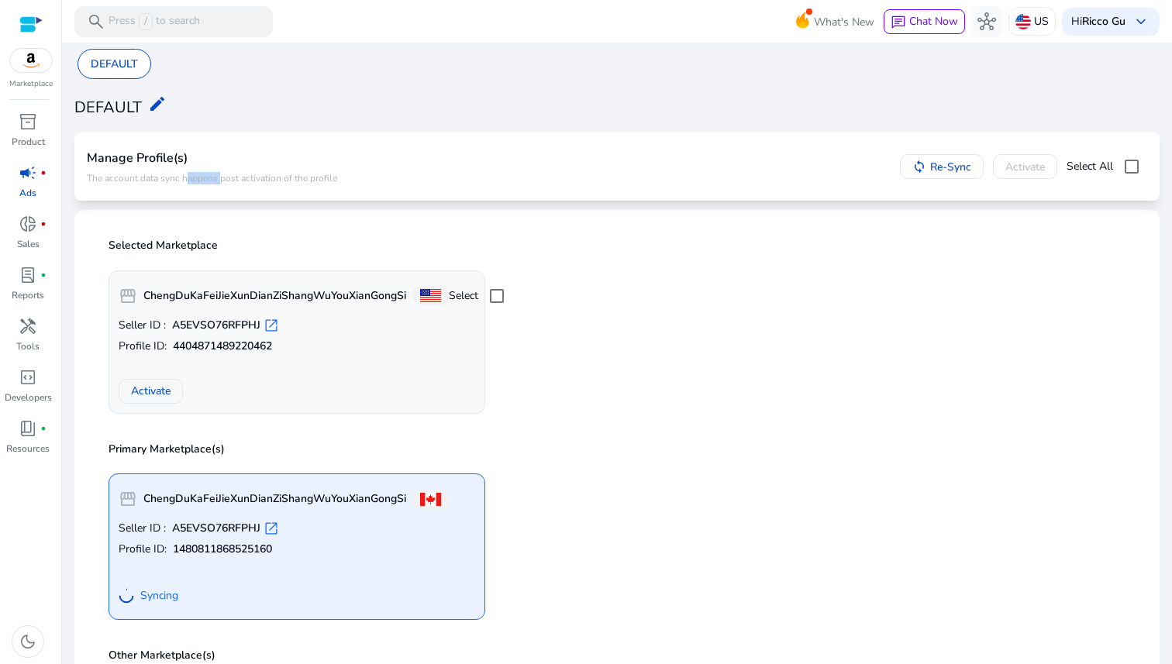
click at [211, 183] on p "The account data sync happens post activation of the profile" at bounding box center [212, 178] width 250 height 12
click at [166, 188] on div "Manage Profile(s) The account data sync happens post activation of the profile" at bounding box center [212, 166] width 250 height 43
click at [153, 160] on h4 "Manage Profile(s)" at bounding box center [212, 158] width 250 height 15
copy h4 "Profile"
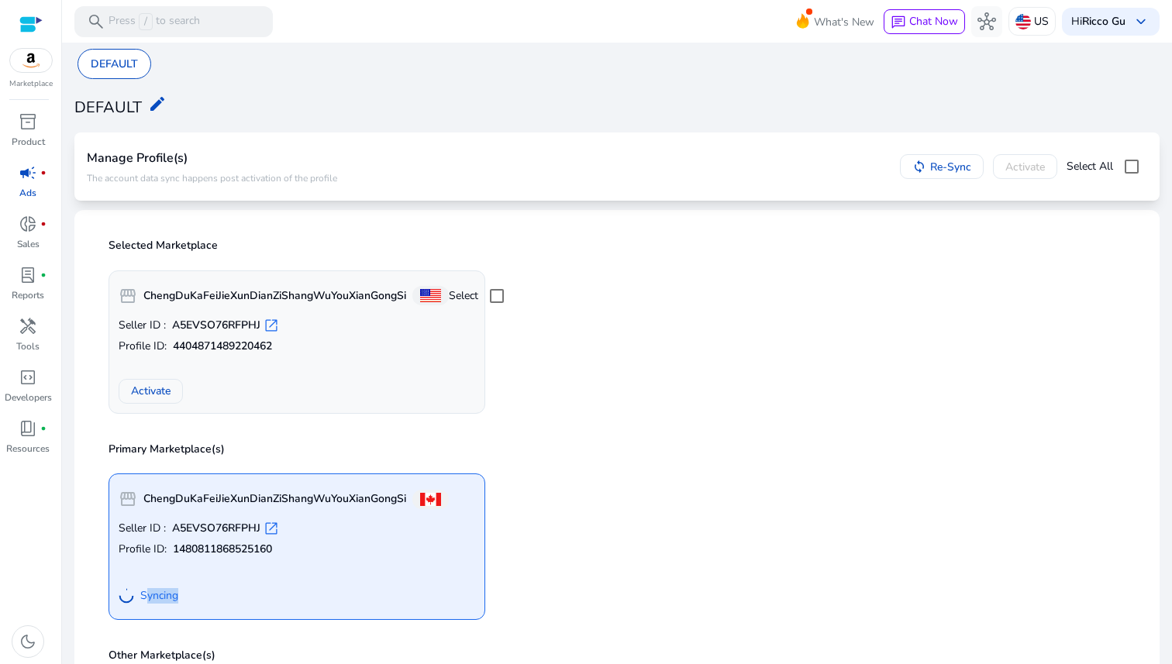
drag, startPoint x: 185, startPoint y: 595, endPoint x: 144, endPoint y: 591, distance: 41.3
click at [144, 591] on div "Syncing" at bounding box center [297, 596] width 357 height 28
click at [195, 593] on div "Syncing" at bounding box center [297, 596] width 357 height 28
click at [160, 598] on span "Syncing" at bounding box center [159, 596] width 38 height 16
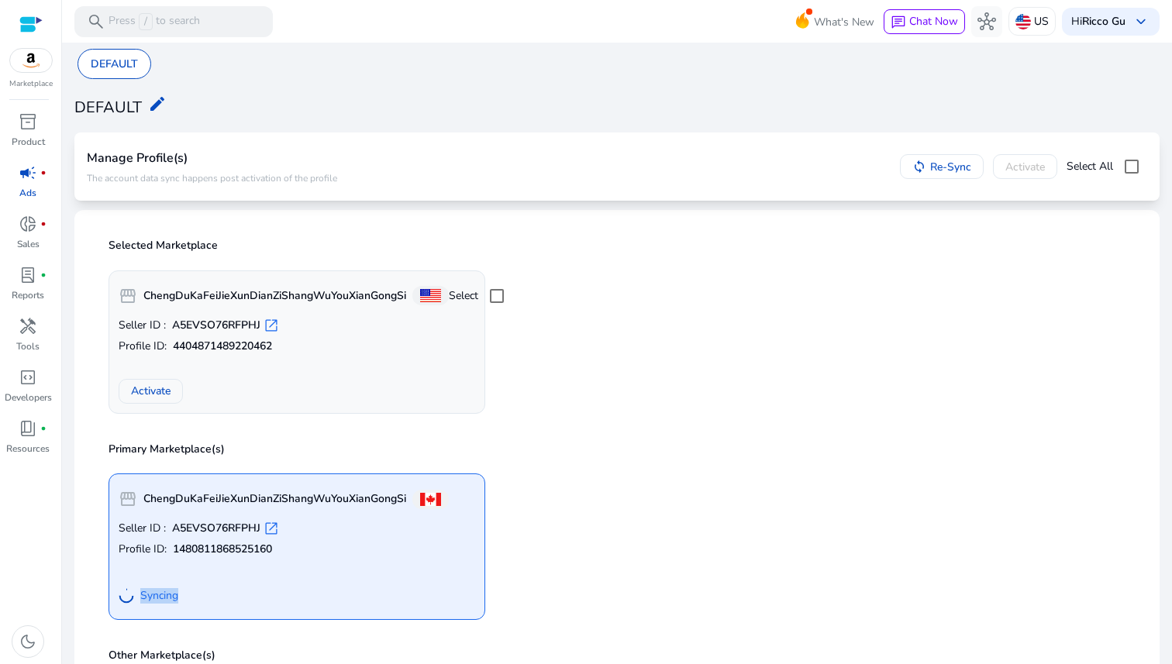
copy span "Syncing"
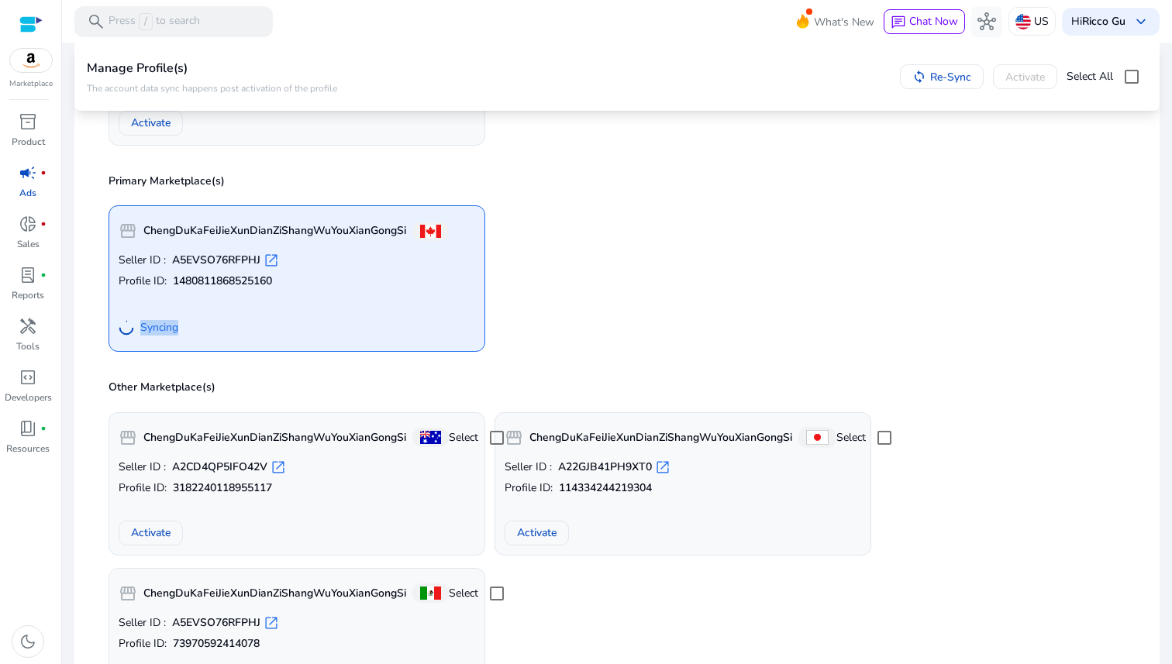
scroll to position [347, 0]
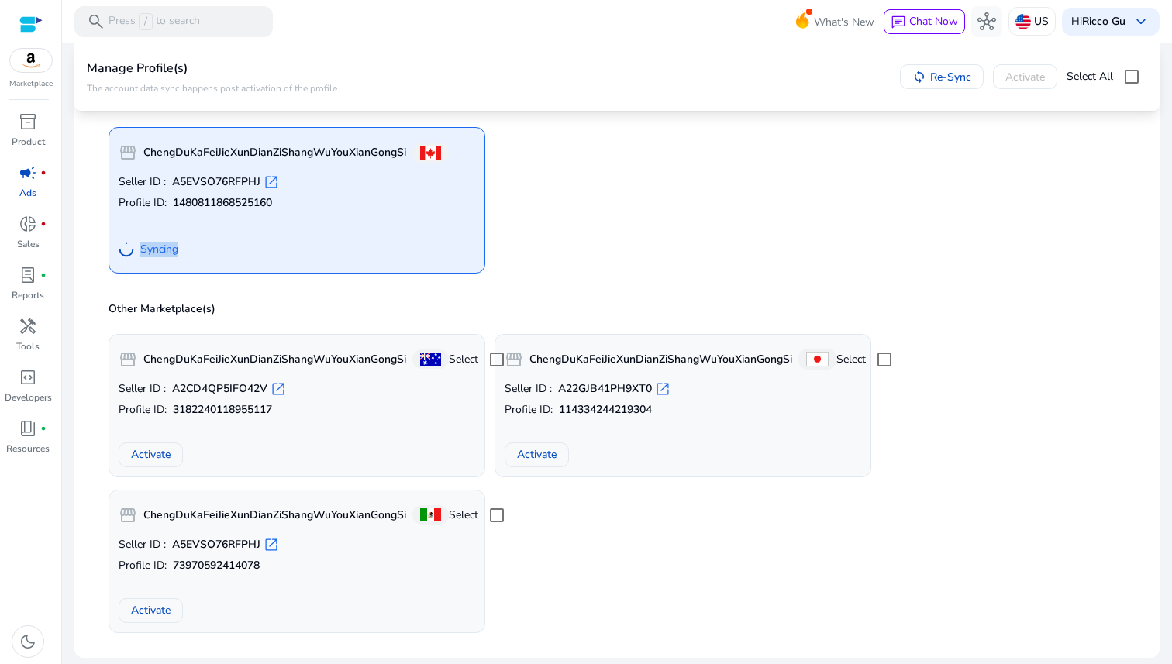
click at [238, 198] on b "1480811868525160" at bounding box center [222, 203] width 99 height 16
click at [274, 181] on span "open_in_new" at bounding box center [272, 182] width 16 height 16
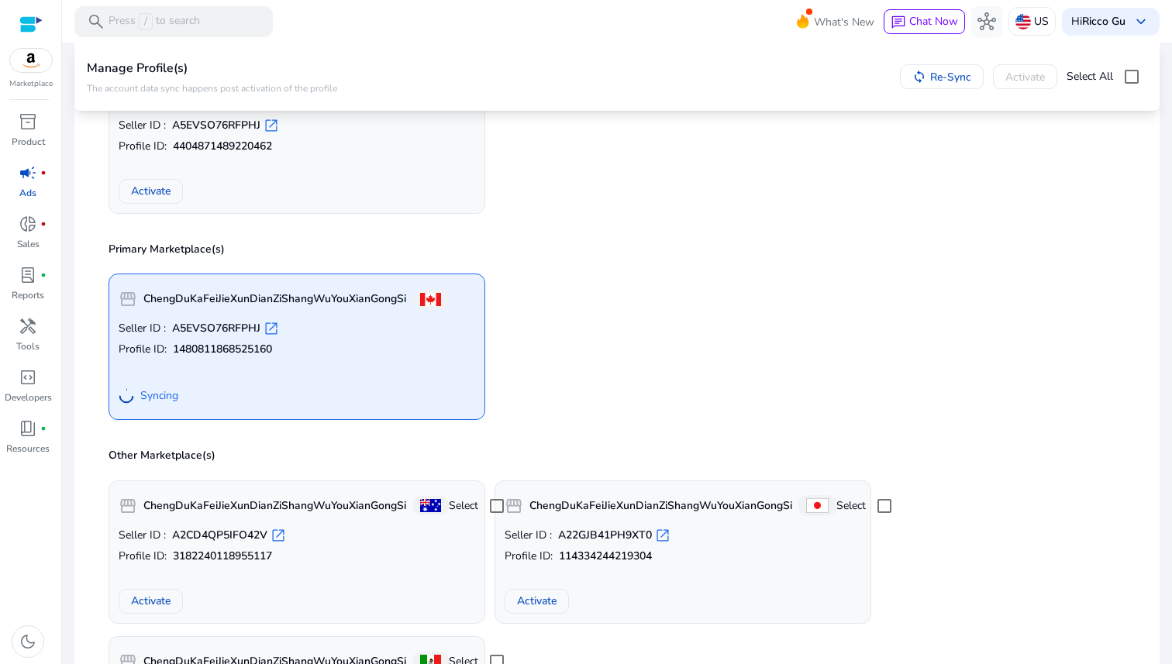
scroll to position [105, 0]
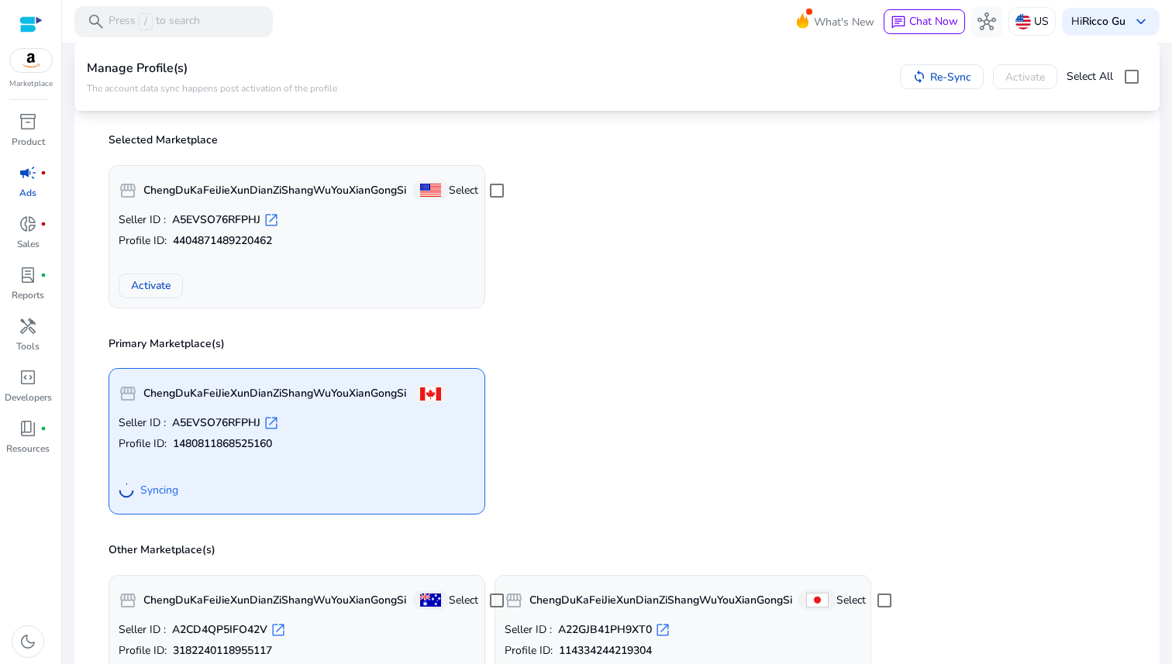
click at [157, 71] on h4 "Manage Profile(s)" at bounding box center [212, 68] width 250 height 15
copy h4 "Profile"
